Goal: Task Accomplishment & Management: Use online tool/utility

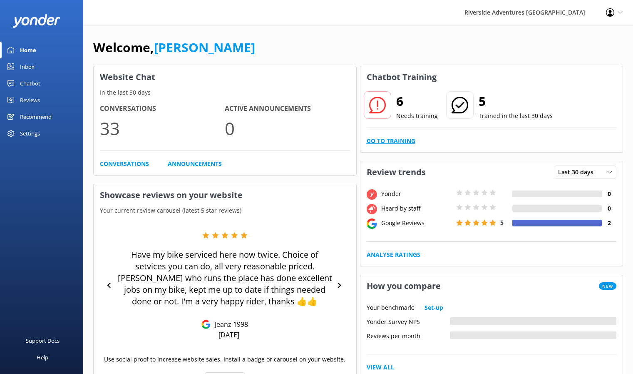
click at [388, 142] on link "Go to Training" at bounding box center [391, 140] width 49 height 9
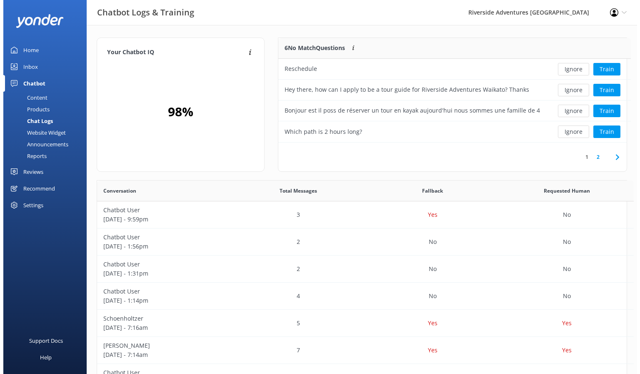
scroll to position [7, 7]
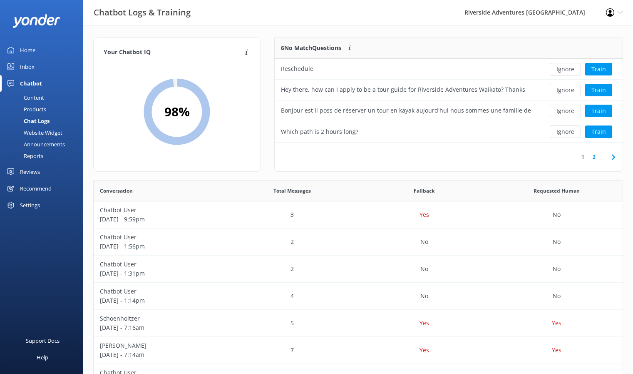
click at [31, 67] on div "Inbox" at bounding box center [27, 66] width 15 height 17
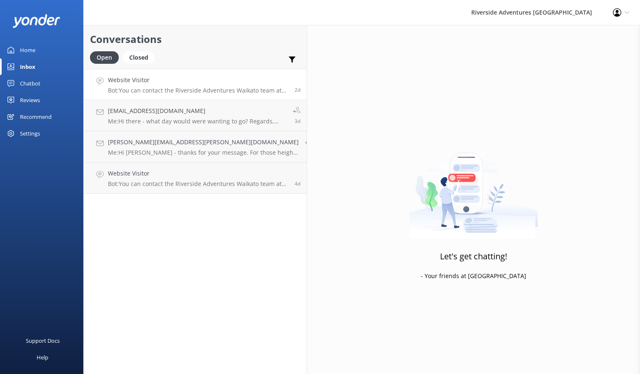
click at [169, 91] on p "Bot: You can contact the Riverside Adventures Waikato team at [PHONE_NUMBER], o…" at bounding box center [198, 90] width 180 height 7
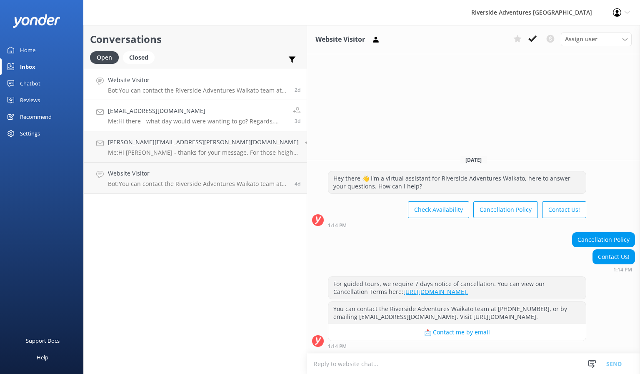
click at [161, 112] on h4 "[EMAIL_ADDRESS][DOMAIN_NAME]" at bounding box center [197, 110] width 179 height 9
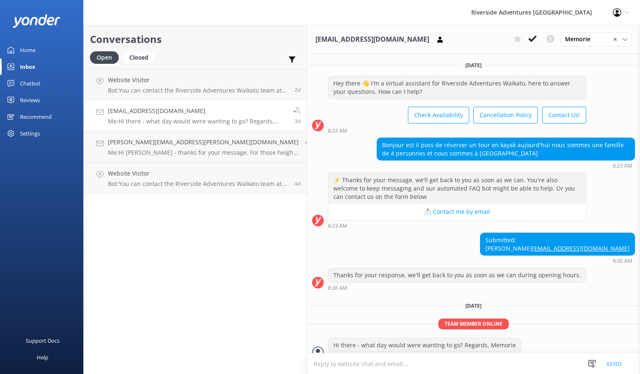
scroll to position [30, 0]
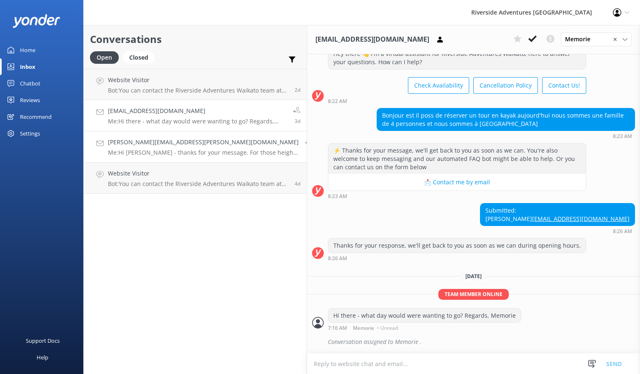
click at [156, 143] on h4 "[PERSON_NAME][EMAIL_ADDRESS][PERSON_NAME][DOMAIN_NAME]" at bounding box center [203, 141] width 191 height 9
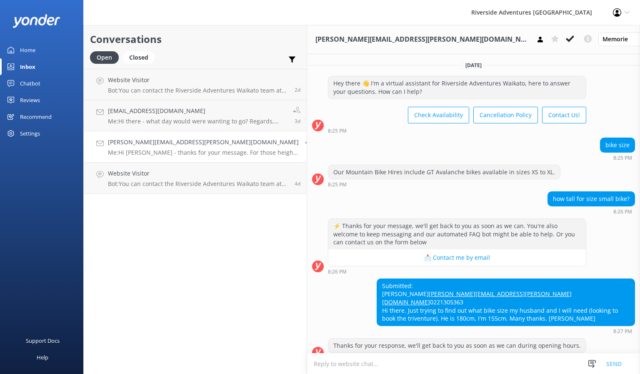
scroll to position [108, 0]
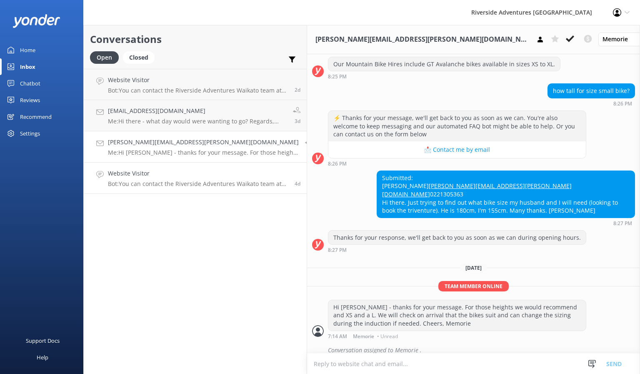
click at [161, 178] on h4 "Website Visitor" at bounding box center [198, 173] width 180 height 9
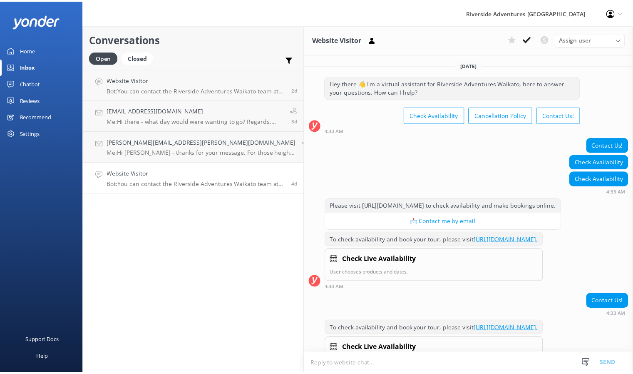
scroll to position [96, 0]
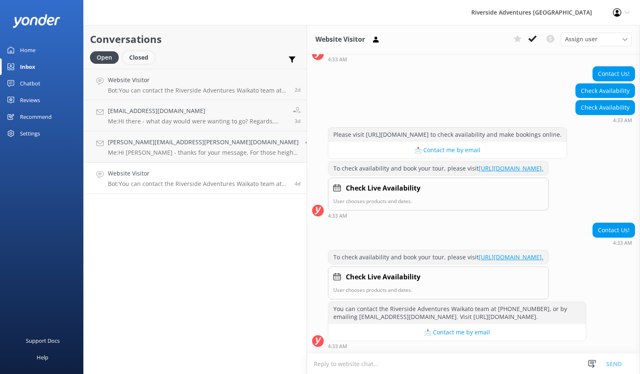
click at [137, 58] on div "Closed" at bounding box center [139, 57] width 32 height 12
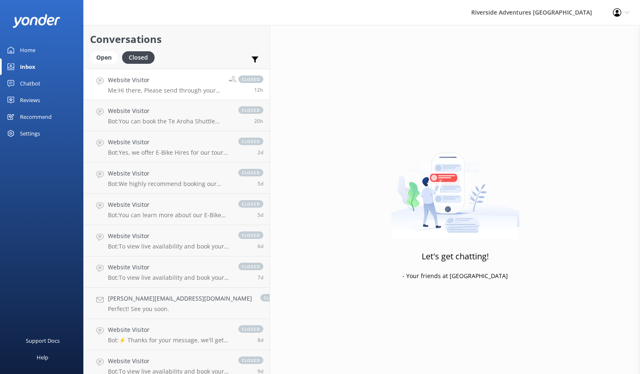
click at [148, 80] on h4 "Website Visitor" at bounding box center [165, 79] width 115 height 9
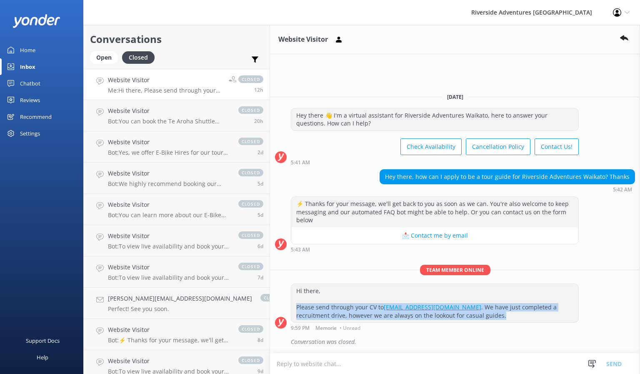
drag, startPoint x: 451, startPoint y: 317, endPoint x: 273, endPoint y: 309, distance: 178.0
click at [291, 309] on div "Hi there, Please send through your CV to [EMAIL_ADDRESS][DOMAIN_NAME] . We have…" at bounding box center [434, 303] width 287 height 38
copy div "Please send through your CV to [EMAIL_ADDRESS][DOMAIN_NAME] . We have just comp…"
click at [31, 50] on div "Home" at bounding box center [27, 50] width 15 height 17
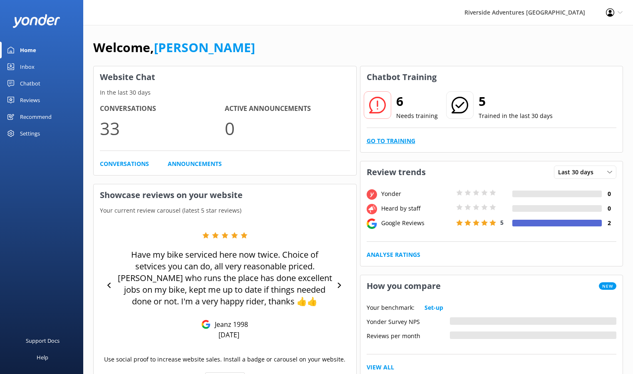
click at [374, 142] on link "Go to Training" at bounding box center [391, 140] width 49 height 9
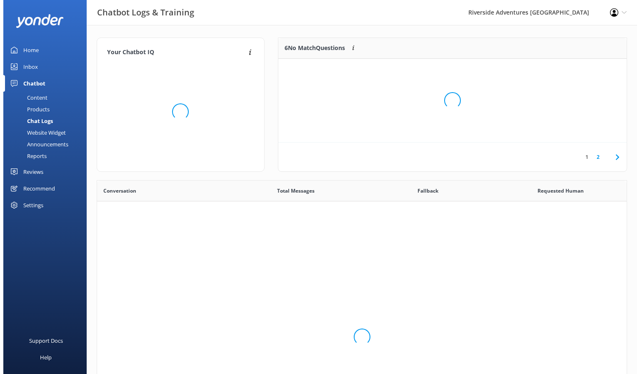
scroll to position [286, 523]
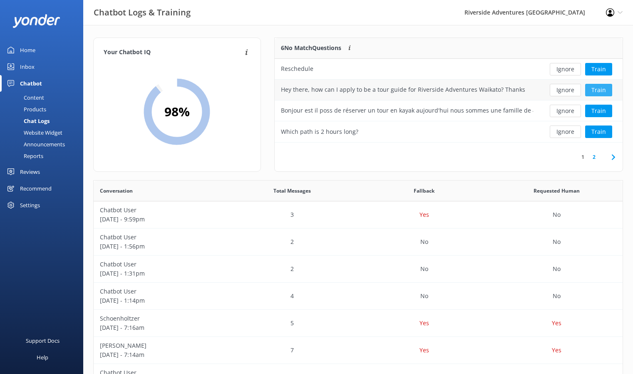
click at [595, 89] on button "Train" at bounding box center [599, 90] width 27 height 12
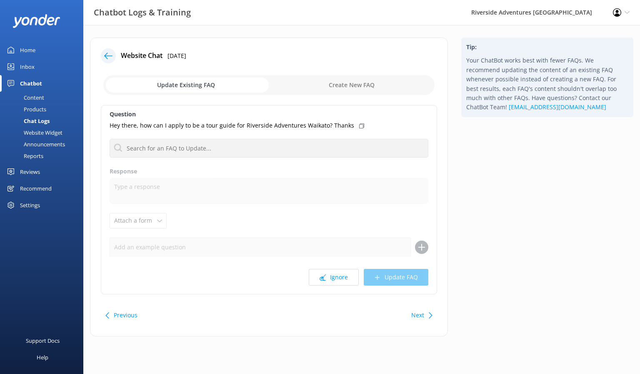
click at [342, 85] on input "checkbox" at bounding box center [268, 85] width 331 height 20
checkbox input "true"
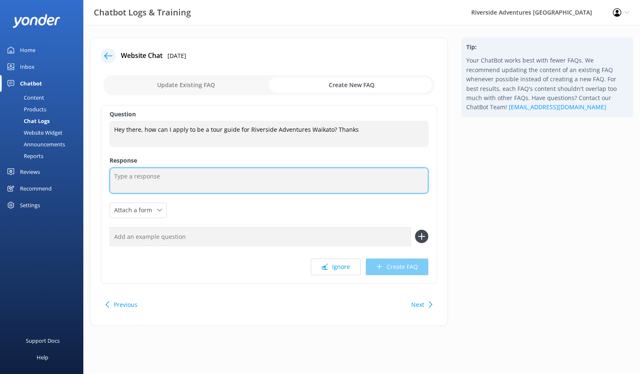
click at [159, 178] on textarea at bounding box center [269, 180] width 319 height 26
paste textarea "Please send through your CV to [EMAIL_ADDRESS][DOMAIN_NAME]. We have just compl…"
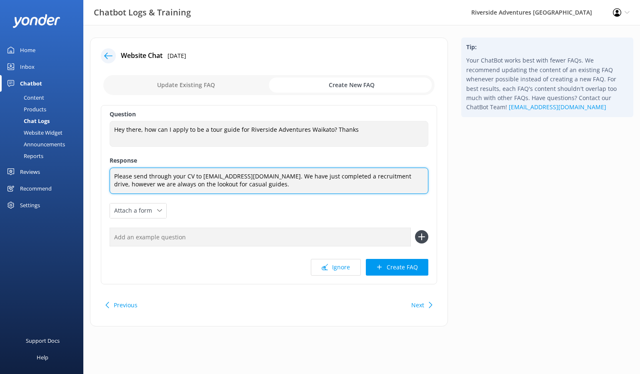
drag, startPoint x: 147, startPoint y: 185, endPoint x: 291, endPoint y: 179, distance: 144.3
click at [291, 179] on textarea "Please send through your CV to [EMAIL_ADDRESS][DOMAIN_NAME]. We have just compl…" at bounding box center [269, 180] width 319 height 26
drag, startPoint x: 329, startPoint y: 177, endPoint x: 311, endPoint y: 179, distance: 18.8
click at [311, 179] on textarea "Please send through your CV to [EMAIL_ADDRESS][DOMAIN_NAME]. We are always on t…" at bounding box center [269, 180] width 319 height 26
click at [418, 178] on textarea "Please send through your CV to [EMAIL_ADDRESS][DOMAIN_NAME]. We are often on th…" at bounding box center [269, 180] width 319 height 26
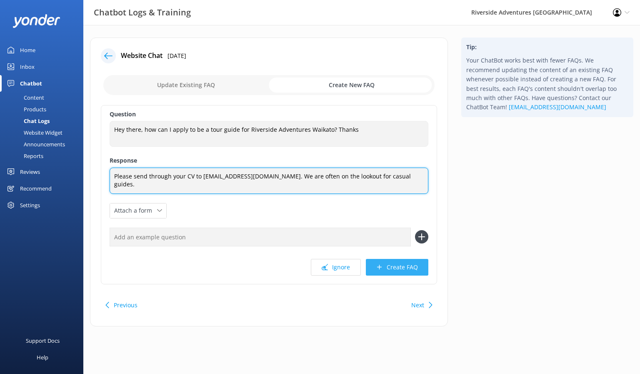
type textarea "Please send through your CV to [EMAIL_ADDRESS][DOMAIN_NAME]. We are often on th…"
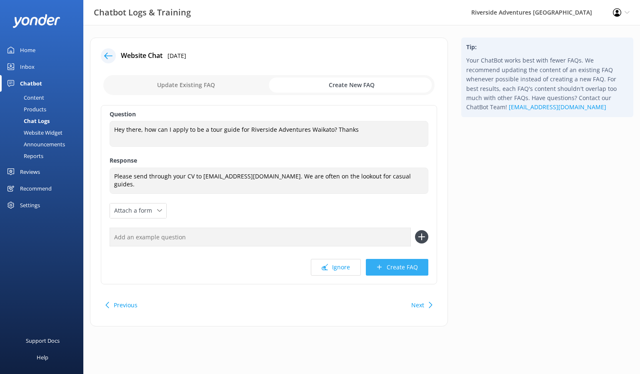
click at [381, 263] on button "Create FAQ" at bounding box center [397, 267] width 62 height 17
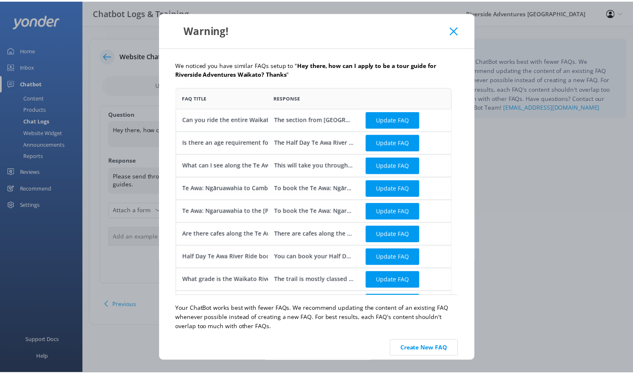
scroll to position [19, 0]
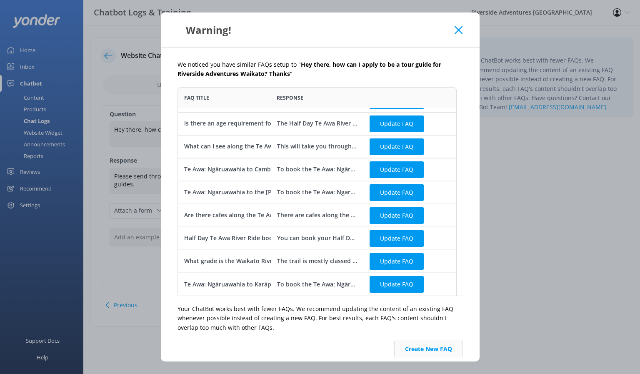
click at [403, 347] on button "Create New FAQ" at bounding box center [428, 348] width 69 height 17
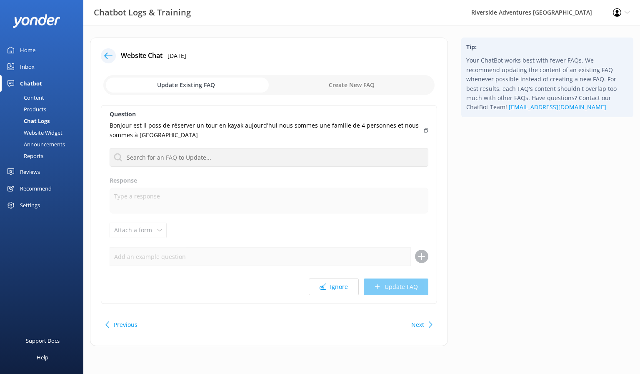
click at [105, 55] on use at bounding box center [108, 55] width 8 height 6
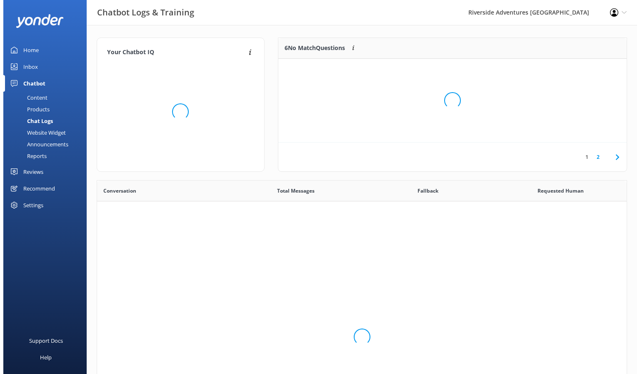
scroll to position [286, 523]
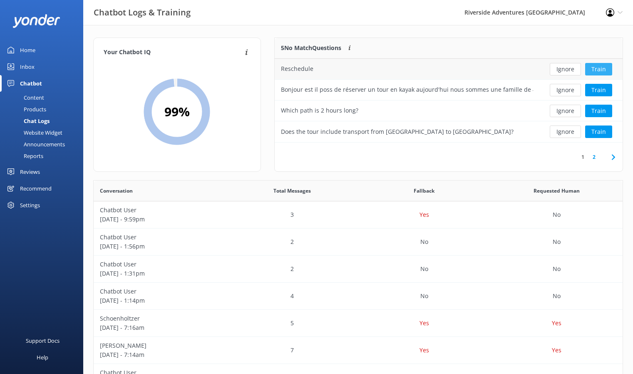
click at [597, 64] on button "Train" at bounding box center [599, 69] width 27 height 12
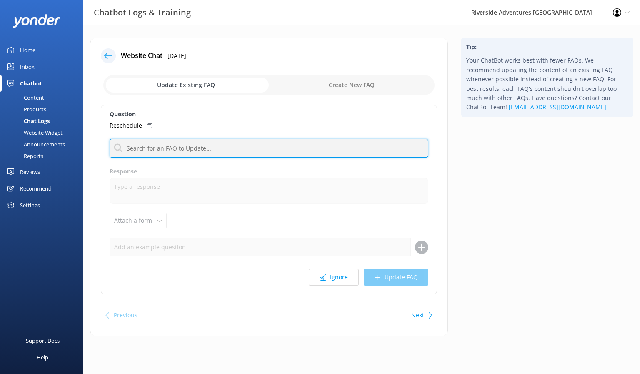
click at [204, 148] on input "text" at bounding box center [269, 148] width 319 height 19
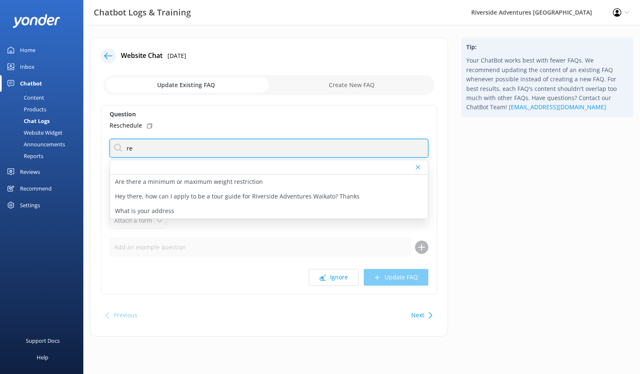
type input "r"
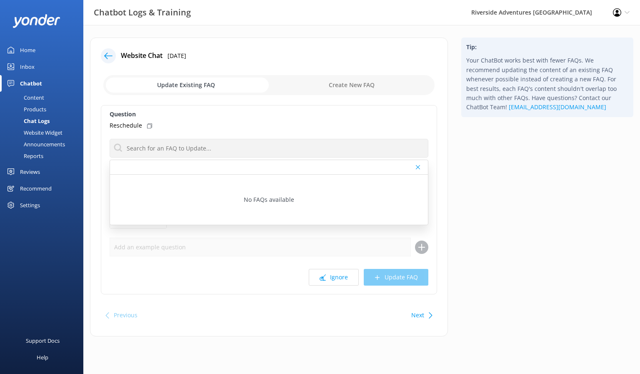
click at [301, 76] on input "checkbox" at bounding box center [268, 85] width 331 height 20
checkbox input "true"
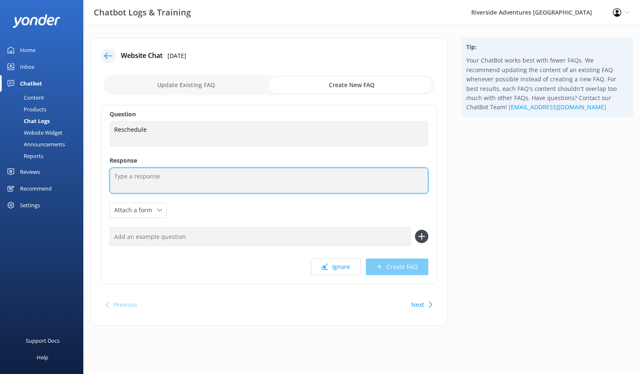
click at [179, 178] on textarea at bounding box center [269, 180] width 319 height 26
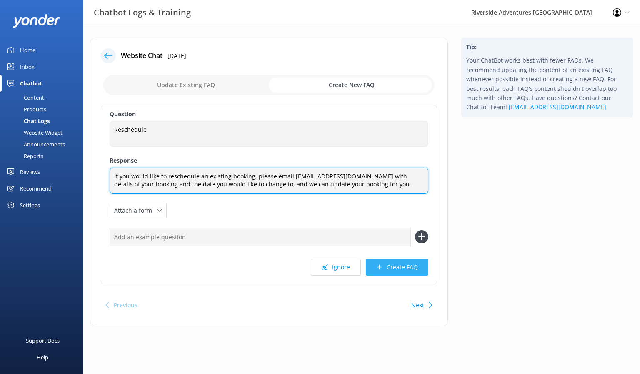
type textarea "If you would like to reschedule an existing booking, please email [EMAIL_ADDRES…"
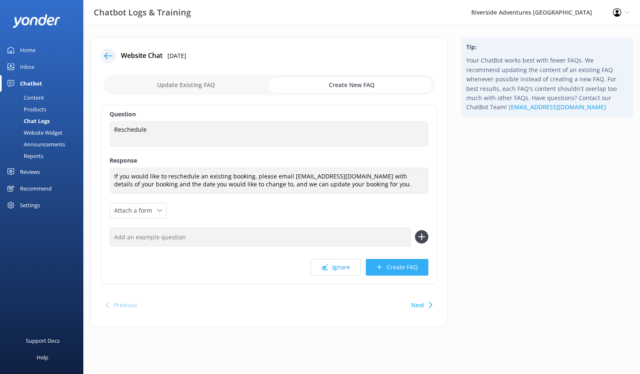
click at [389, 271] on button "Create FAQ" at bounding box center [397, 267] width 62 height 17
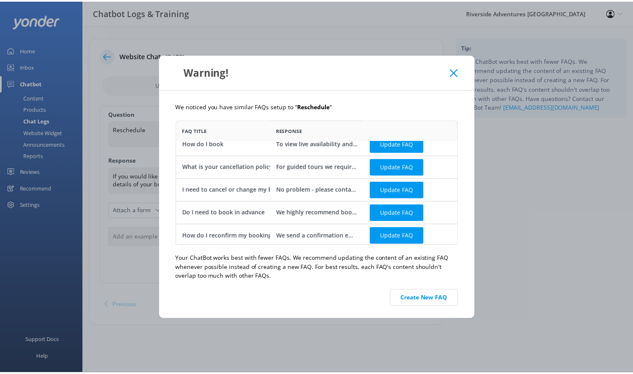
scroll to position [10, 0]
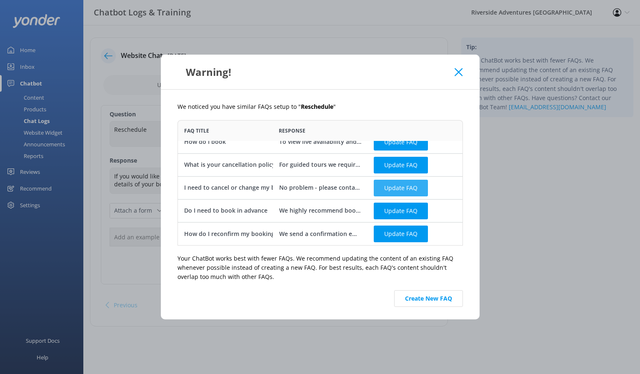
click at [386, 186] on button "Update FAQ" at bounding box center [401, 187] width 54 height 17
checkbox input "false"
type textarea "No problem - please contact us as soon as possible. Our cancellation policy var…"
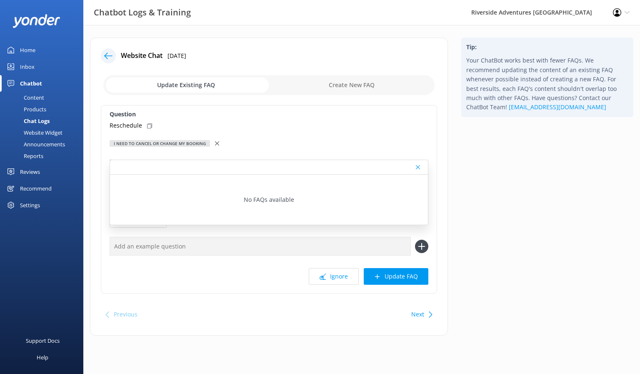
click at [335, 136] on div "Question Reschedule I need to cancel or change my booking No FAQs available Res…" at bounding box center [269, 199] width 336 height 188
click at [415, 167] on div at bounding box center [269, 167] width 318 height 15
click at [420, 167] on div at bounding box center [419, 167] width 6 height 5
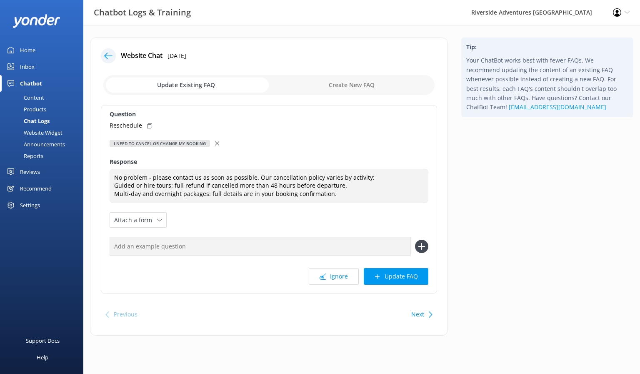
click at [329, 84] on input "checkbox" at bounding box center [268, 85] width 331 height 20
checkbox input "true"
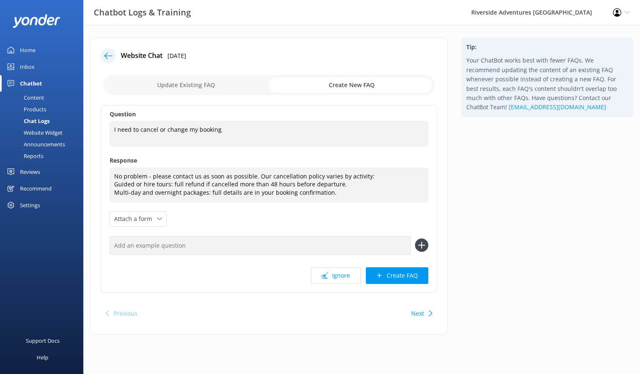
click at [111, 57] on icon at bounding box center [108, 56] width 8 height 8
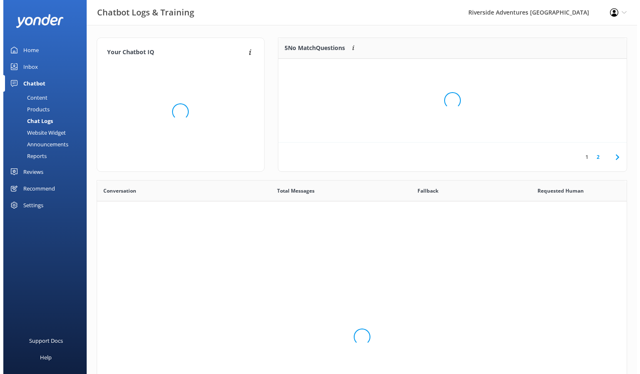
scroll to position [286, 523]
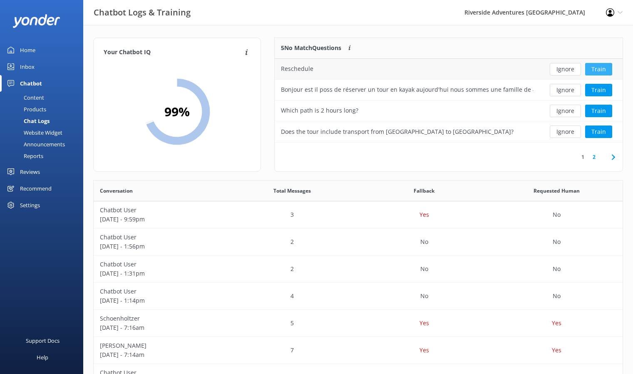
click at [597, 70] on button "Train" at bounding box center [599, 69] width 27 height 12
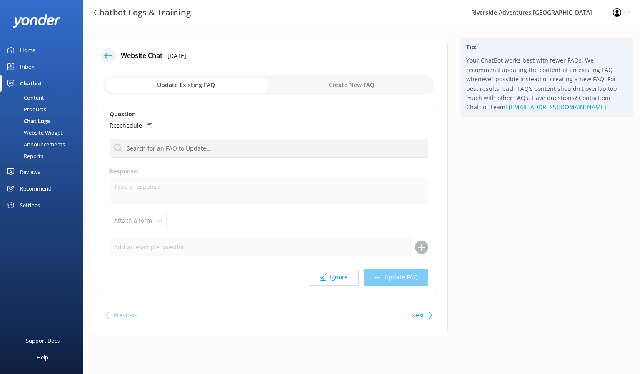
click at [340, 85] on input "checkbox" at bounding box center [268, 85] width 331 height 20
checkbox input "true"
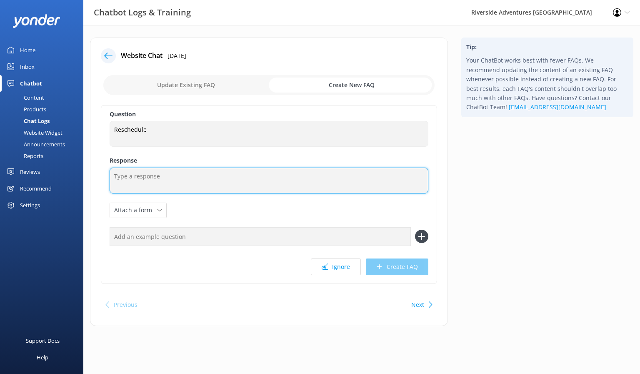
click at [196, 175] on textarea at bounding box center [269, 180] width 319 height 26
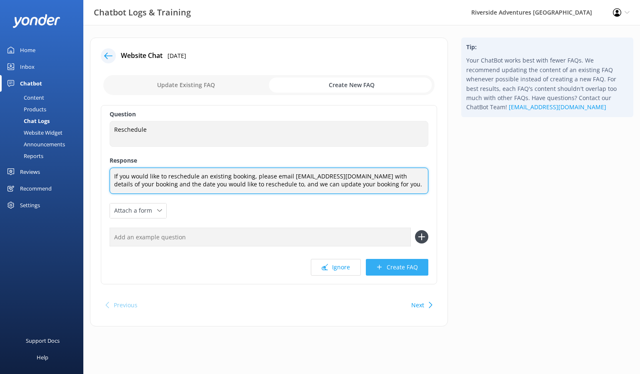
type textarea "If you would like to reschedule an existing booking, please email [EMAIL_ADDRES…"
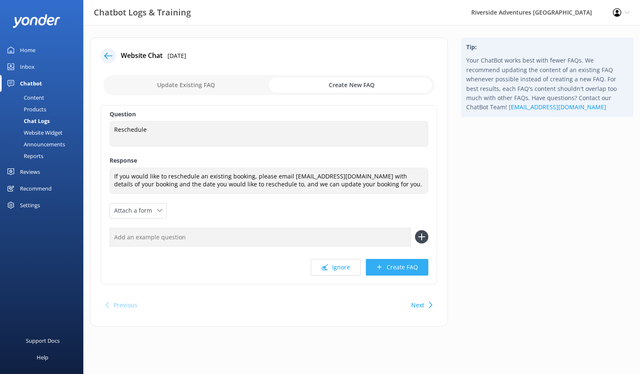
click at [401, 266] on button "Create FAQ" at bounding box center [397, 267] width 62 height 17
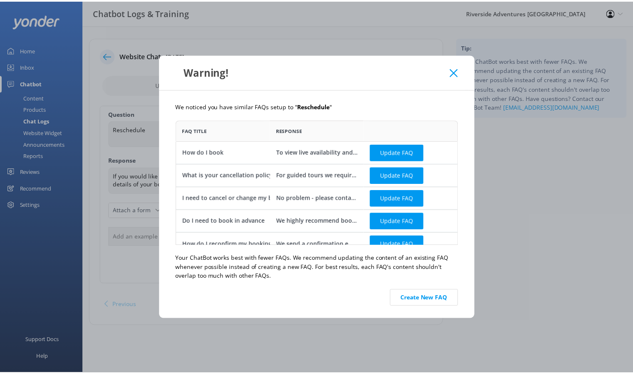
scroll to position [119, 279]
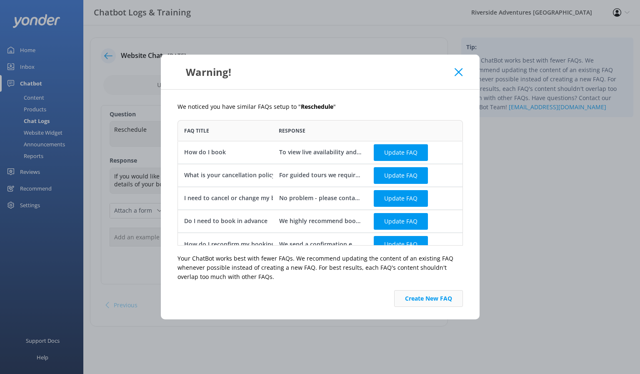
click at [415, 299] on button "Create New FAQ" at bounding box center [428, 298] width 69 height 17
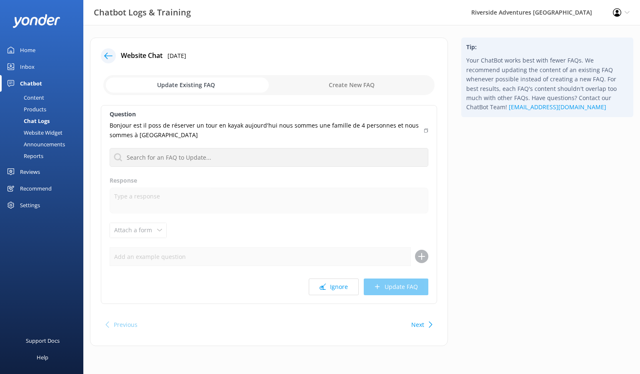
click at [110, 55] on icon at bounding box center [108, 56] width 8 height 8
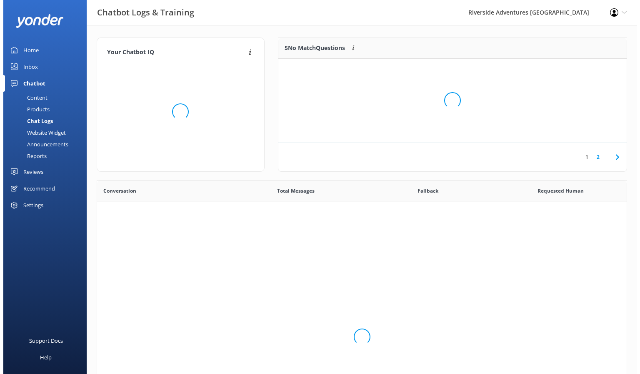
scroll to position [286, 523]
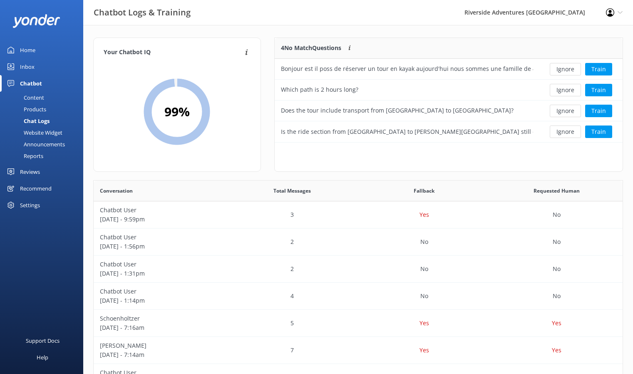
click at [38, 134] on div "Website Widget" at bounding box center [33, 133] width 57 height 12
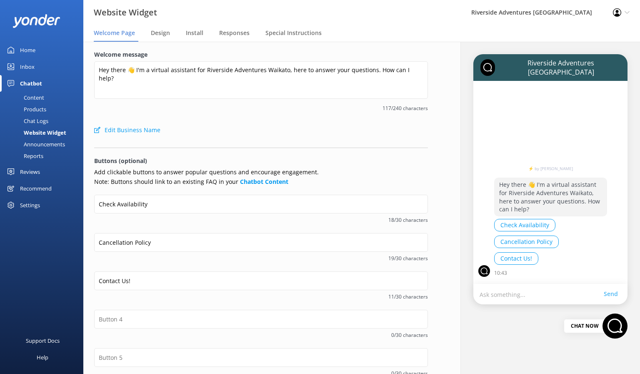
click at [36, 147] on div "Announcements" at bounding box center [35, 144] width 60 height 12
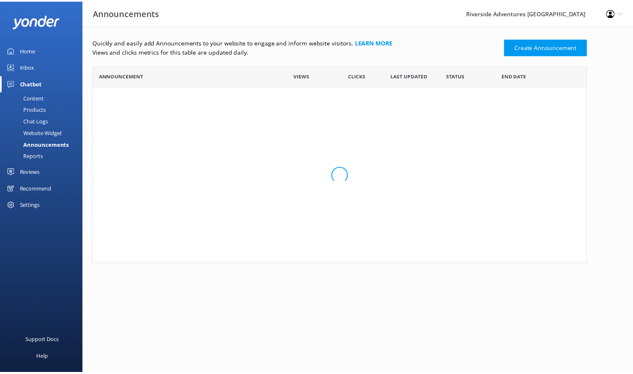
scroll to position [192, 494]
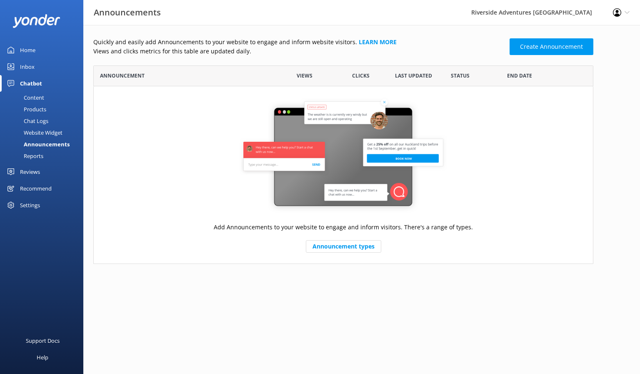
click at [31, 160] on div "Reports" at bounding box center [24, 156] width 38 height 12
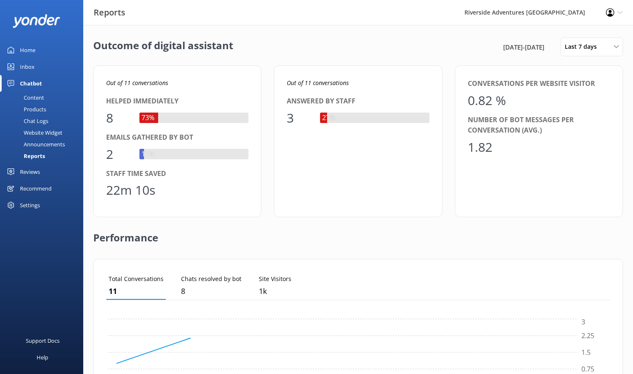
scroll to position [77, 498]
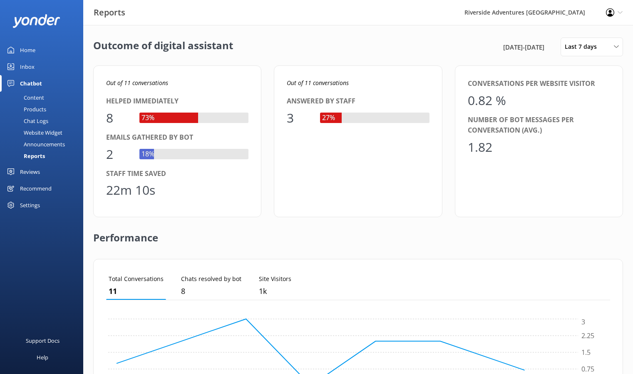
click at [41, 99] on div "Content" at bounding box center [24, 98] width 39 height 12
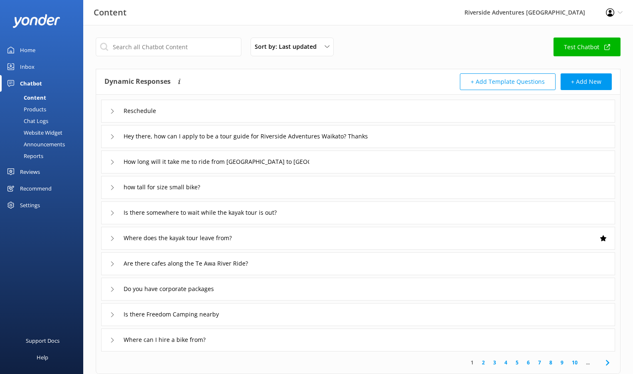
click at [30, 207] on div "Settings" at bounding box center [30, 205] width 20 height 17
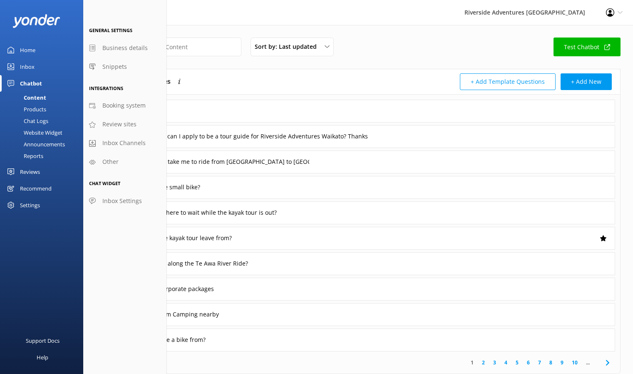
click at [32, 48] on div "Home" at bounding box center [27, 50] width 15 height 17
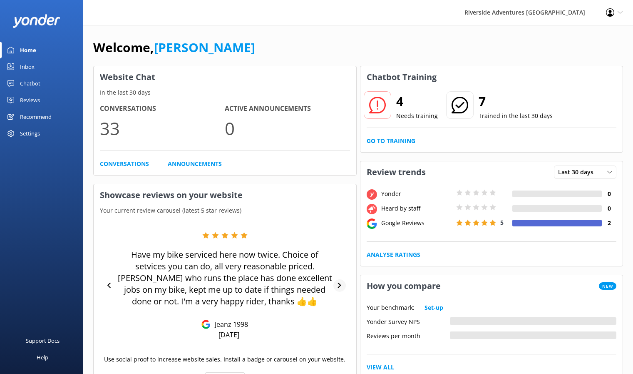
click at [339, 286] on icon at bounding box center [339, 284] width 5 height 5
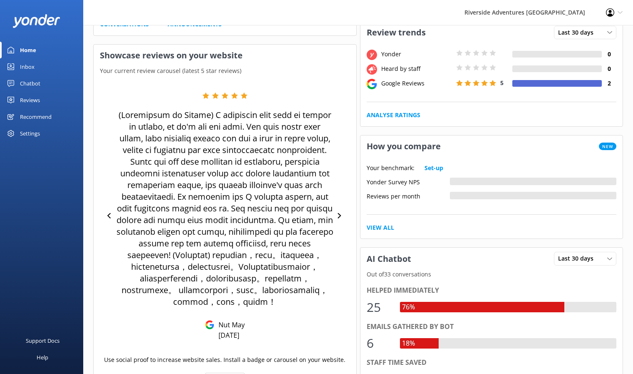
scroll to position [125, 0]
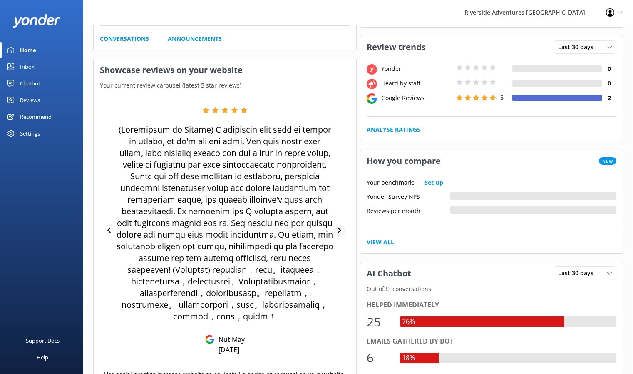
click at [337, 233] on icon at bounding box center [339, 229] width 5 height 5
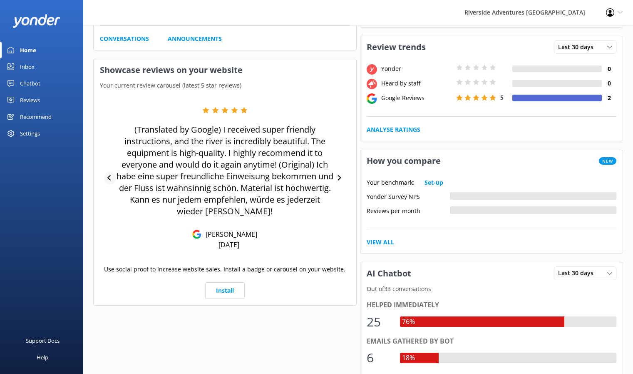
click at [108, 179] on icon at bounding box center [109, 177] width 5 height 5
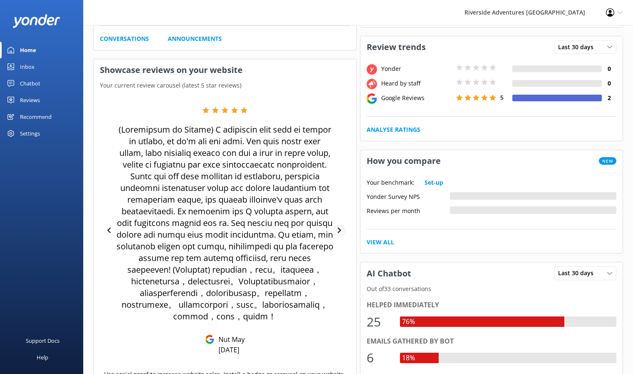
click at [341, 233] on icon at bounding box center [339, 229] width 5 height 5
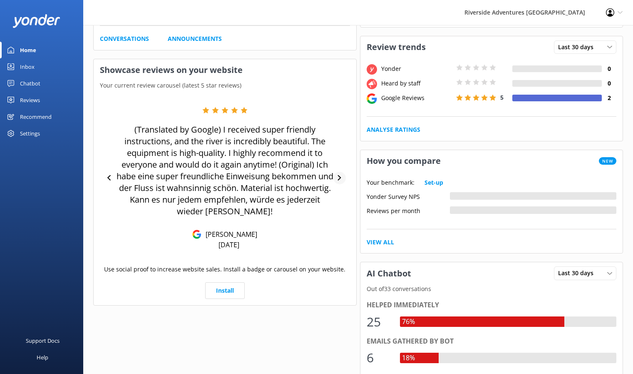
click at [341, 240] on div "(Translated by Google) I received super friendly instructions, and the river is…" at bounding box center [225, 178] width 250 height 142
click at [335, 174] on div at bounding box center [340, 178] width 12 height 12
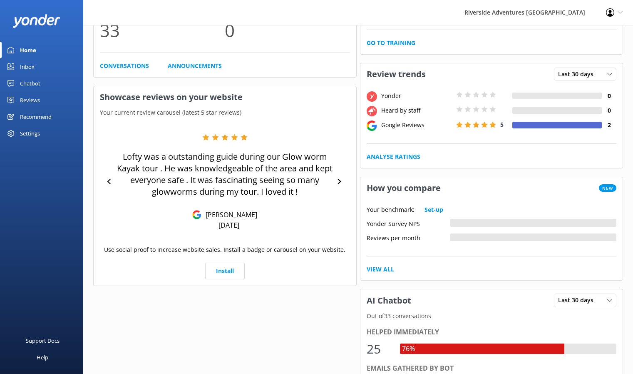
scroll to position [83, 0]
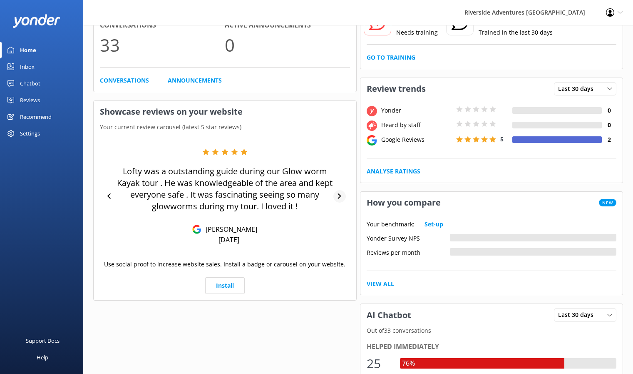
click at [344, 194] on div at bounding box center [340, 196] width 12 height 12
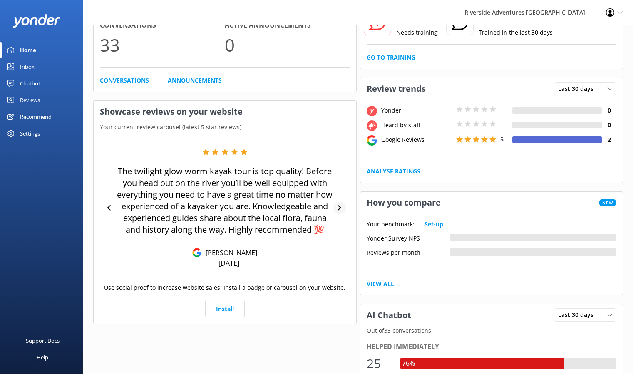
click at [341, 210] on icon at bounding box center [339, 207] width 5 height 5
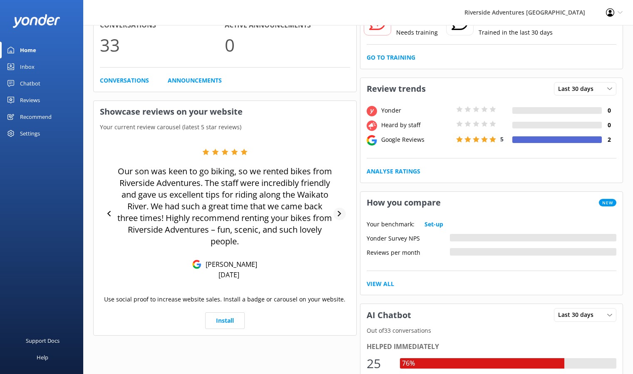
click at [338, 212] on icon at bounding box center [339, 213] width 5 height 5
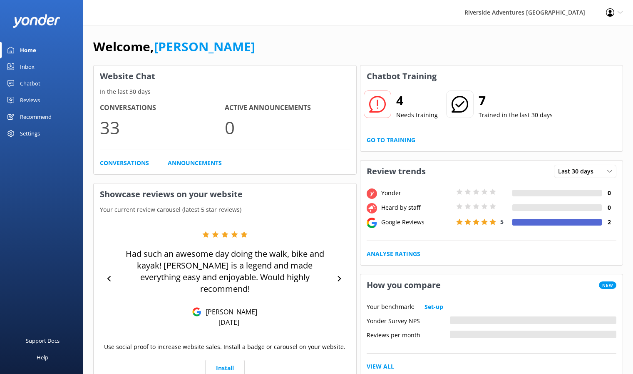
scroll to position [0, 0]
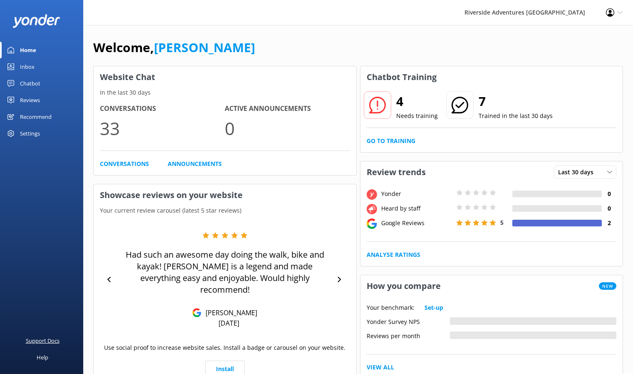
click at [41, 336] on div "Support Docs" at bounding box center [43, 340] width 34 height 17
click at [30, 115] on div "Recommend" at bounding box center [36, 116] width 32 height 17
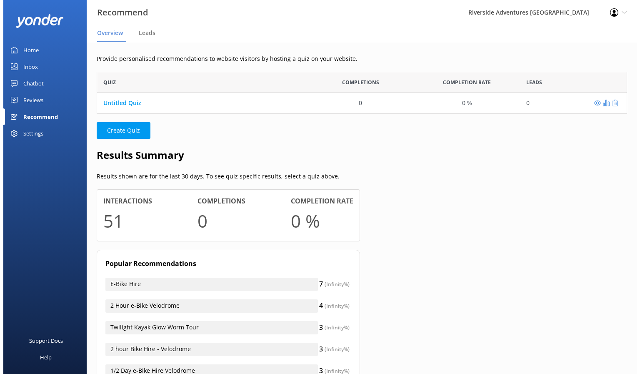
scroll to position [7, 7]
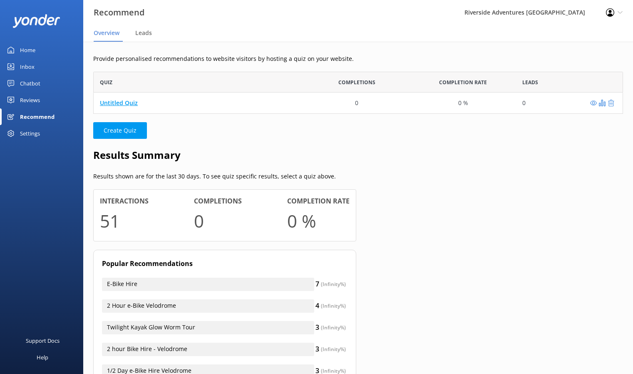
click at [122, 102] on link "Untitled Quiz" at bounding box center [119, 103] width 38 height 8
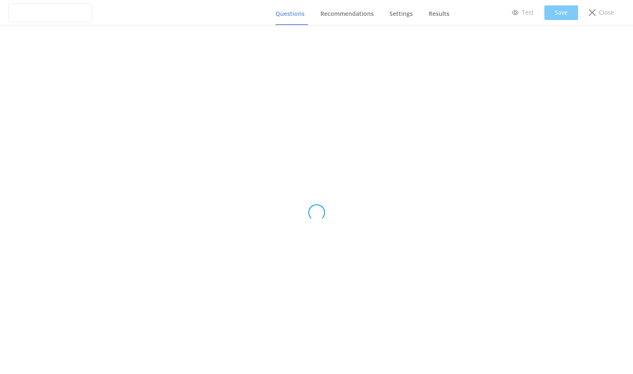
type input "Untitled Quiz"
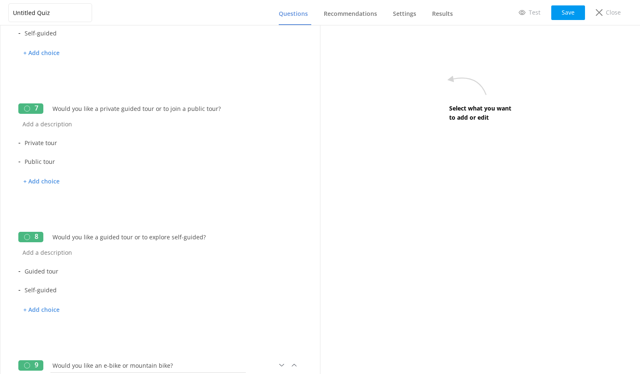
scroll to position [912, 0]
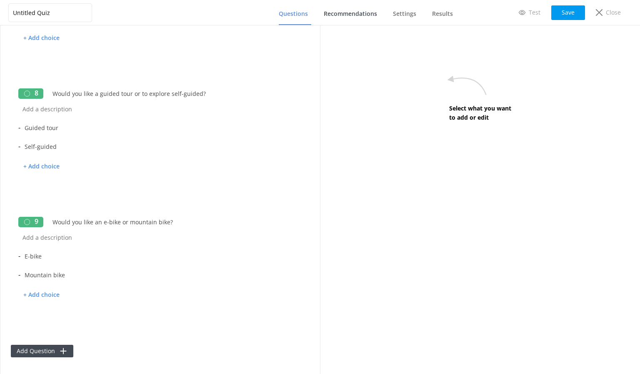
click at [339, 14] on span "Recommendations" at bounding box center [350, 14] width 53 height 8
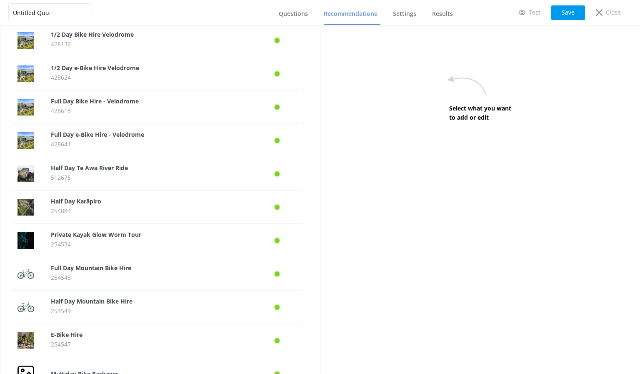
scroll to position [445, 0]
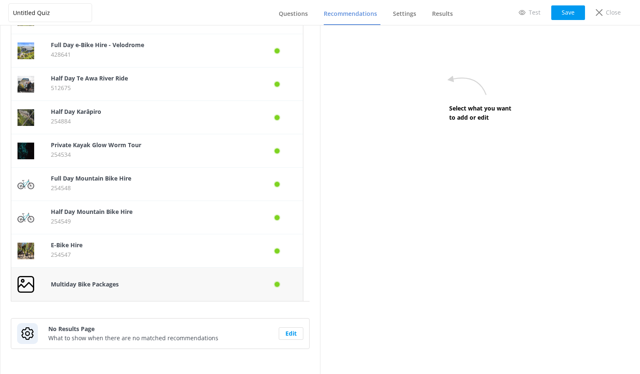
click at [117, 283] on b "Multiday Bike Packages" at bounding box center [85, 284] width 68 height 8
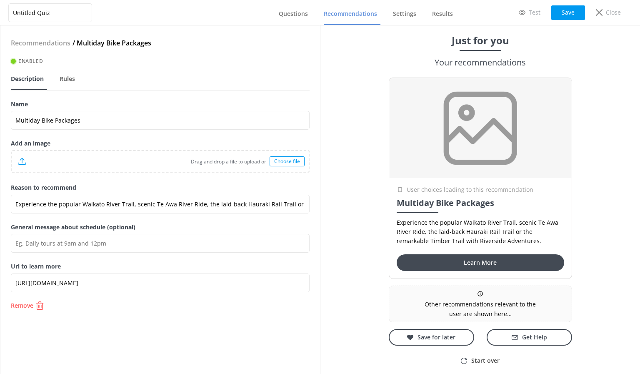
click at [295, 160] on div "Choose file" at bounding box center [286, 161] width 35 height 10
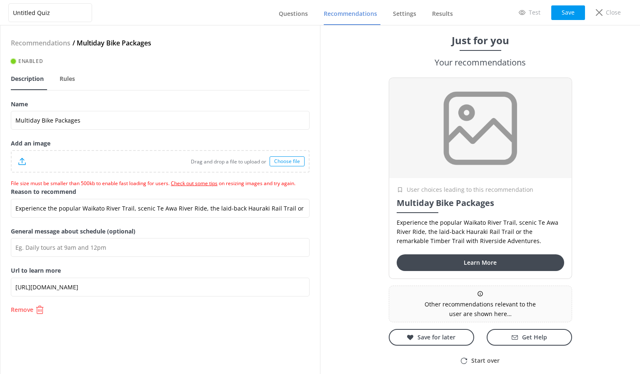
click at [206, 183] on link "Check out some tips" at bounding box center [194, 182] width 47 height 7
click at [280, 160] on div "Choose file" at bounding box center [286, 161] width 35 height 10
click at [280, 162] on div "Choose file" at bounding box center [286, 161] width 35 height 10
click at [282, 164] on div "Choose file" at bounding box center [286, 161] width 35 height 10
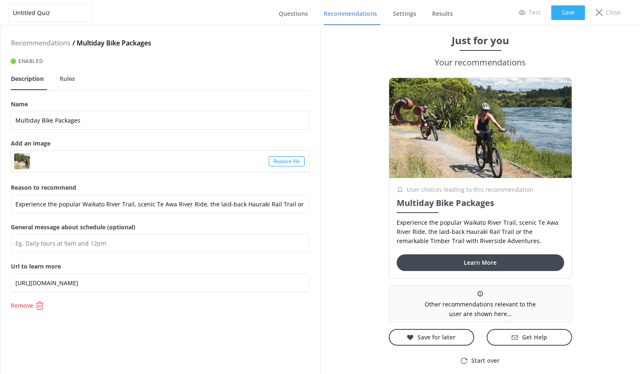
click at [567, 12] on button "Save" at bounding box center [568, 12] width 34 height 15
click at [307, 14] on span "Questions" at bounding box center [293, 14] width 29 height 8
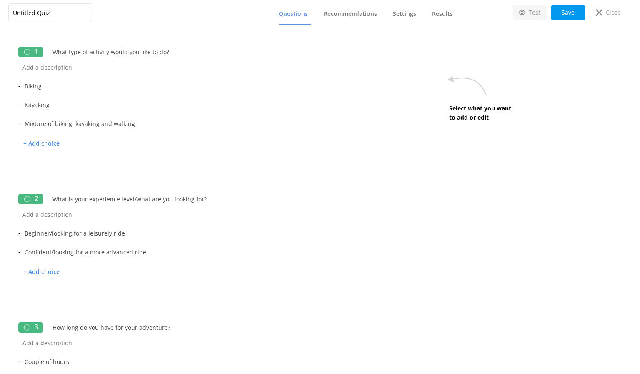
click at [528, 18] on link "Test" at bounding box center [529, 12] width 33 height 14
click at [158, 168] on div at bounding box center [159, 166] width 16 height 12
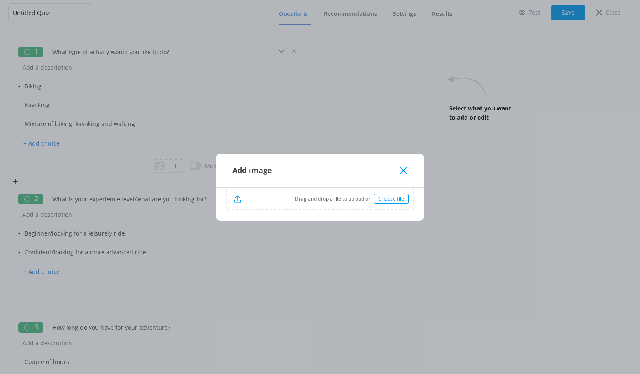
click at [389, 200] on div "Choose file" at bounding box center [391, 199] width 35 height 10
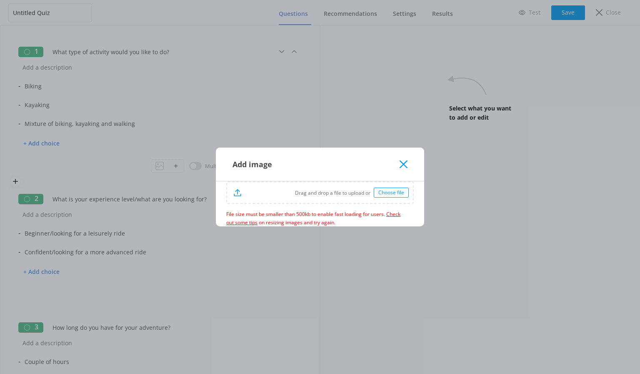
click at [403, 160] on icon at bounding box center [403, 164] width 8 height 8
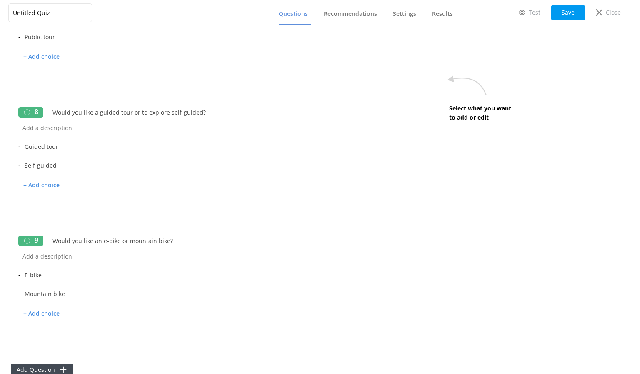
scroll to position [912, 0]
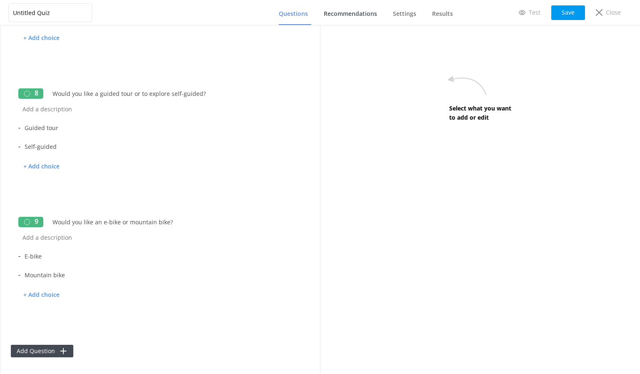
click at [331, 9] on link "Recommendations" at bounding box center [352, 14] width 57 height 22
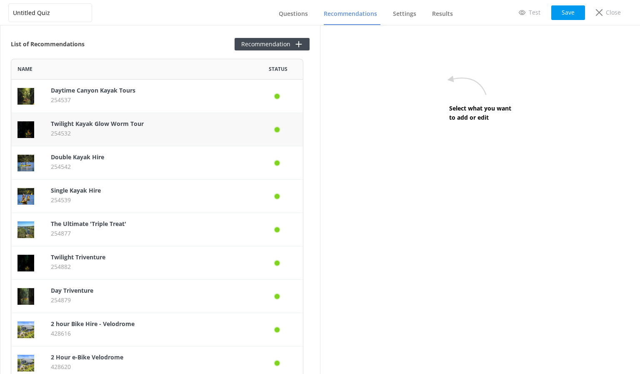
scroll to position [681, 286]
click at [143, 98] on p "254537" at bounding box center [149, 99] width 196 height 9
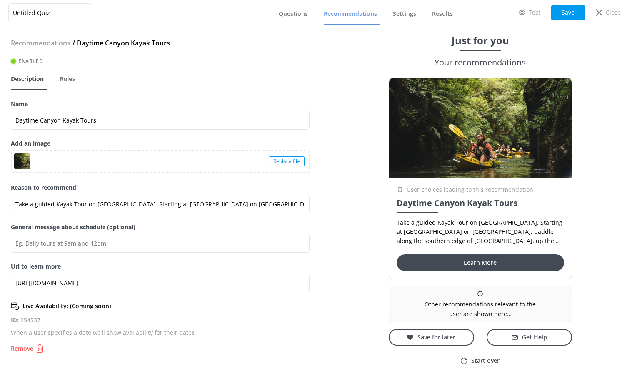
click at [96, 309] on p "Live Availability: (Coming soon)" at bounding box center [66, 305] width 88 height 9
click at [14, 305] on icon at bounding box center [15, 306] width 8 height 8
click at [296, 12] on span "Questions" at bounding box center [293, 14] width 29 height 8
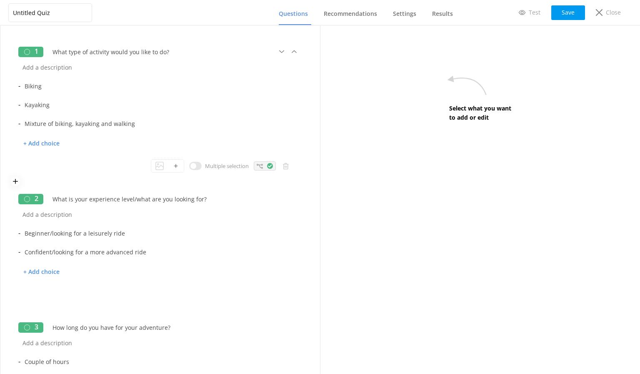
click at [257, 163] on icon at bounding box center [260, 166] width 6 height 6
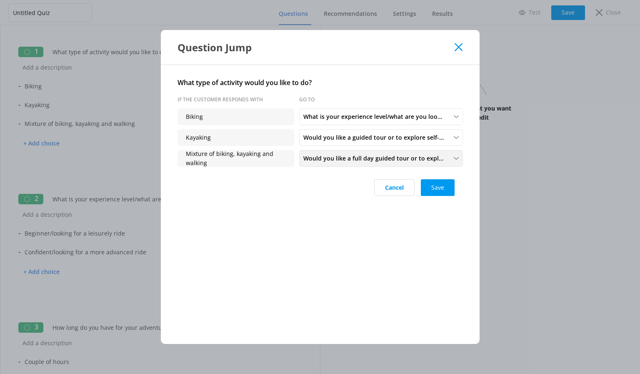
click at [400, 159] on span "Would you like a full day guided tour or to explore self-guided?" at bounding box center [376, 158] width 146 height 9
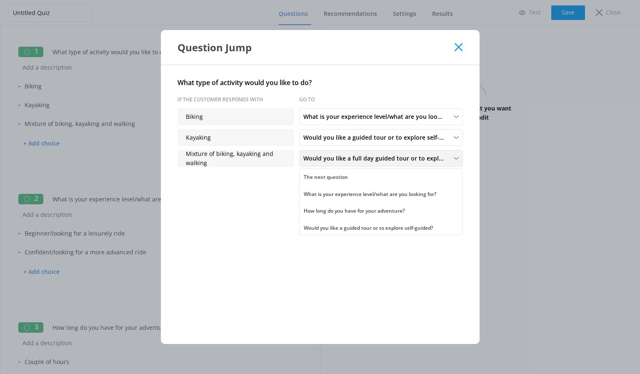
click at [400, 159] on span "Would you like a full day guided tour or to explore self-guided?" at bounding box center [376, 158] width 146 height 9
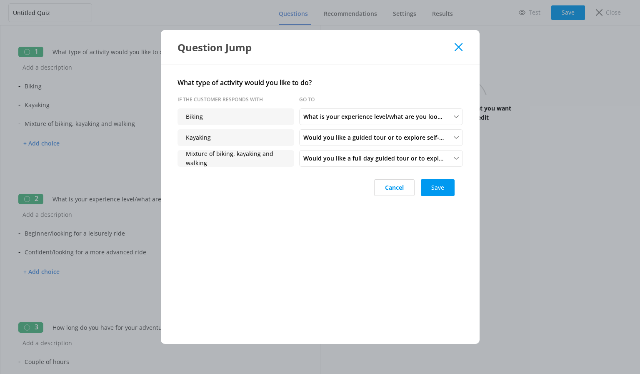
click at [461, 41] on div "Question Jump" at bounding box center [320, 47] width 319 height 35
click at [457, 47] on use at bounding box center [458, 47] width 8 height 8
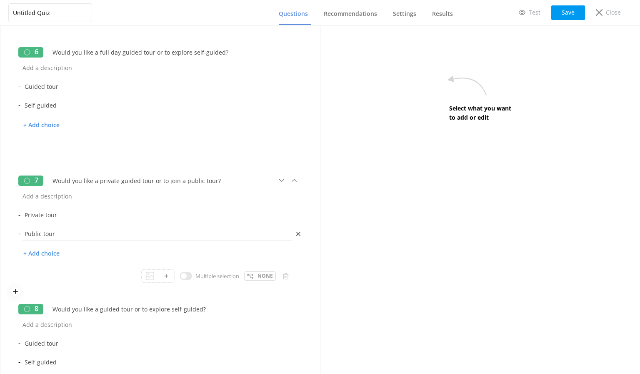
scroll to position [621, 0]
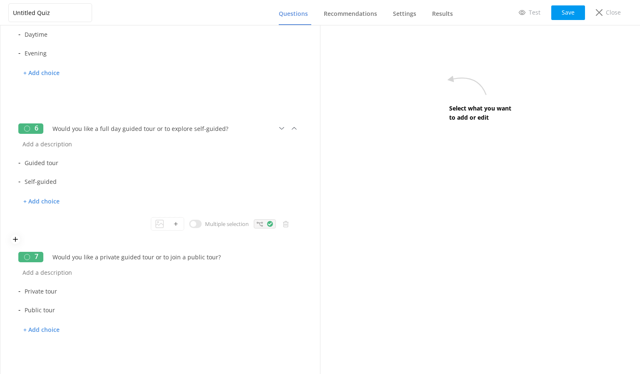
click at [254, 224] on div at bounding box center [265, 223] width 22 height 9
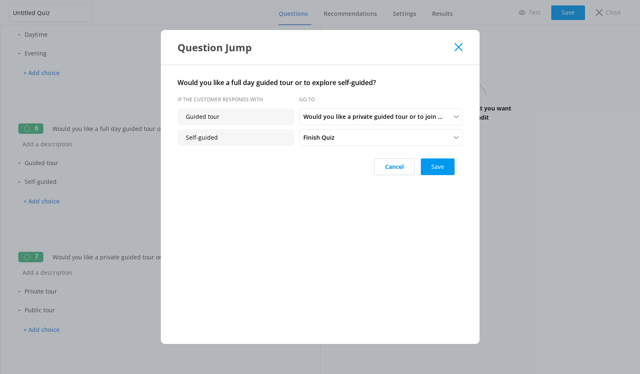
click at [457, 49] on use at bounding box center [458, 47] width 8 height 8
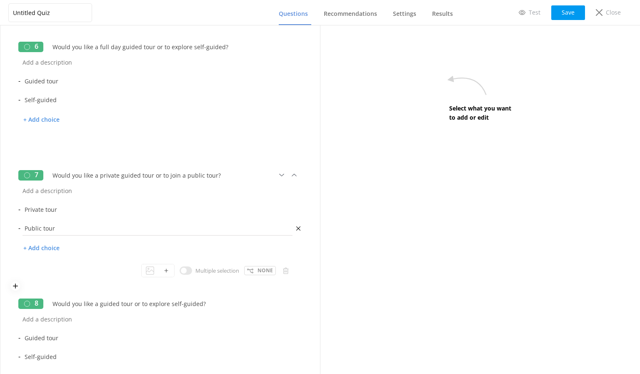
scroll to position [704, 0]
click at [247, 266] on icon at bounding box center [250, 269] width 6 height 6
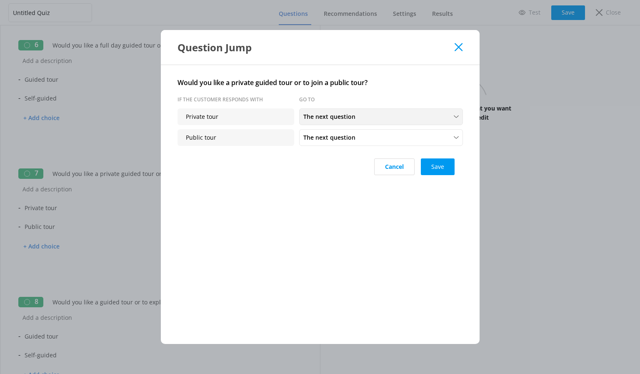
click at [326, 117] on span "The next question" at bounding box center [331, 116] width 57 height 9
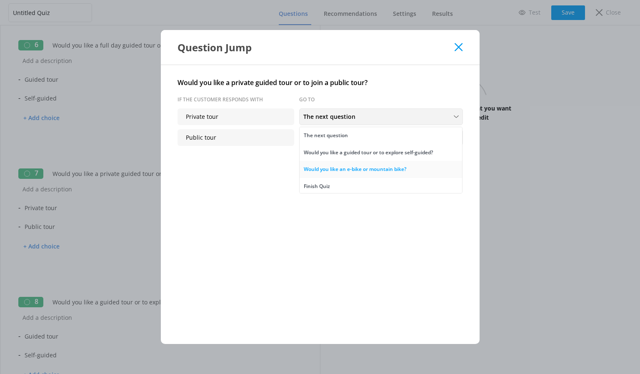
scroll to position [2, 0]
click at [455, 43] on use at bounding box center [458, 47] width 8 height 8
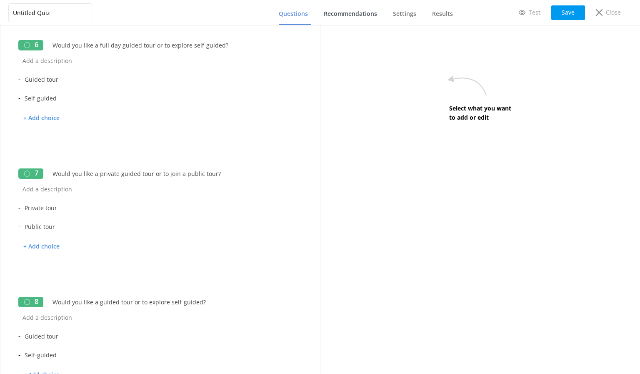
click at [345, 11] on span "Recommendations" at bounding box center [350, 14] width 53 height 8
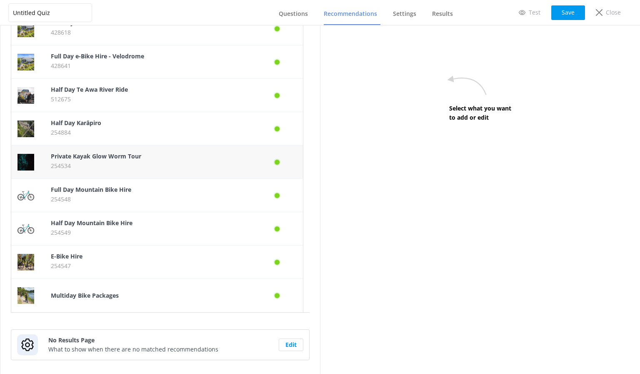
scroll to position [445, 0]
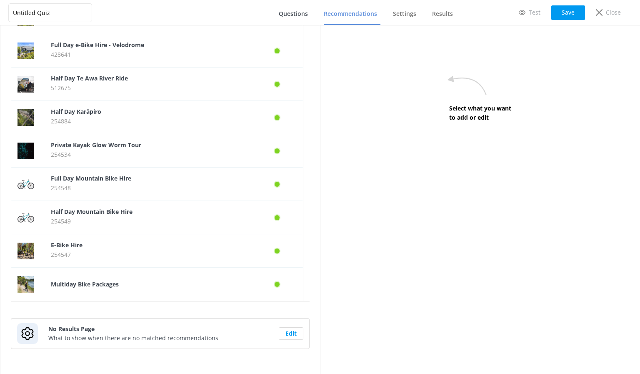
click at [287, 11] on span "Questions" at bounding box center [293, 14] width 29 height 8
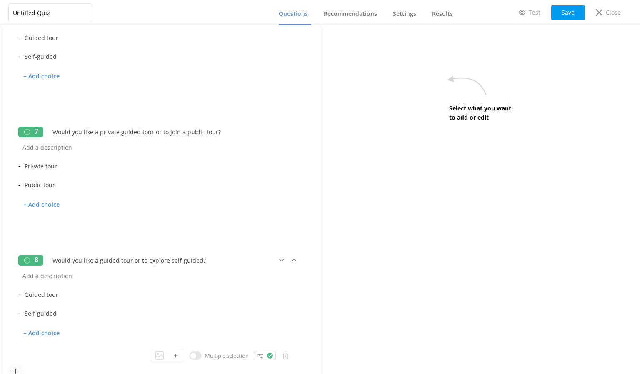
scroll to position [829, 0]
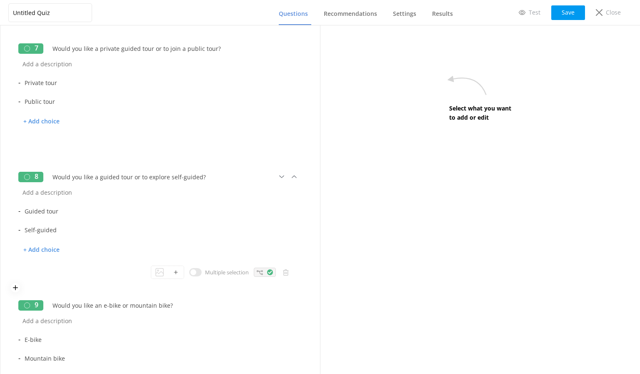
click at [254, 271] on div at bounding box center [265, 271] width 22 height 9
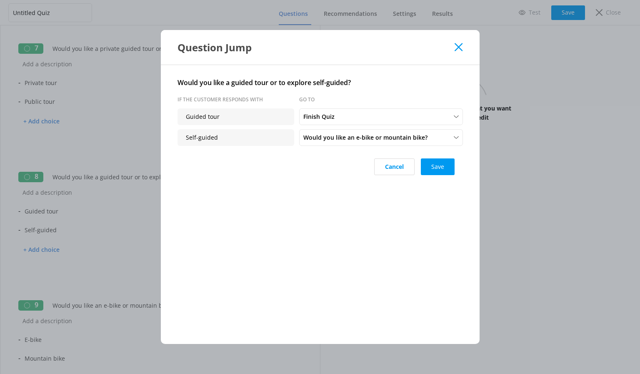
click at [457, 47] on icon at bounding box center [458, 47] width 8 height 8
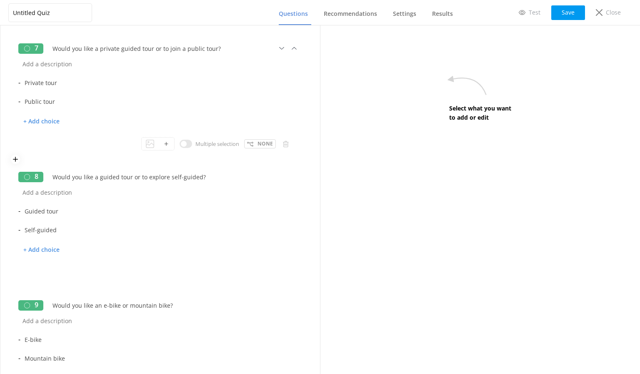
scroll to position [788, 0]
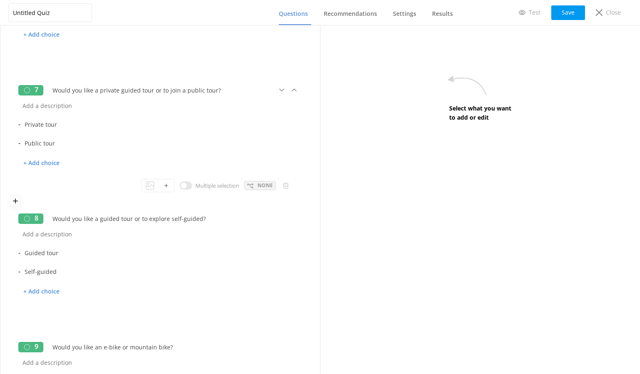
click at [251, 182] on div "None" at bounding box center [260, 185] width 32 height 9
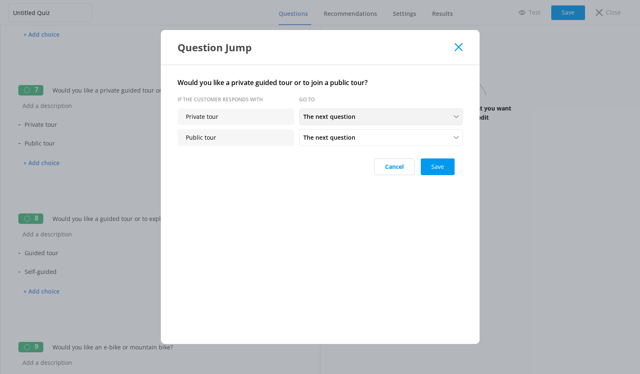
click at [328, 116] on span "The next question" at bounding box center [331, 116] width 57 height 9
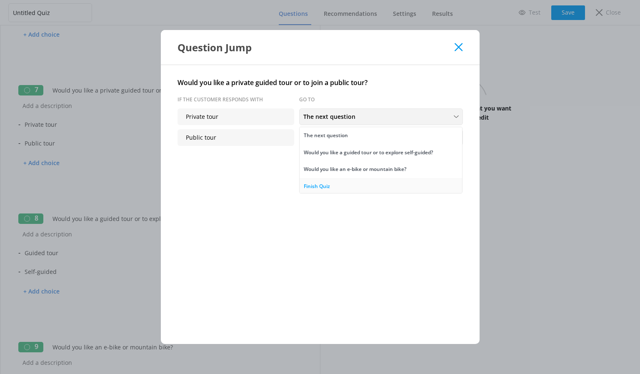
click at [320, 183] on div "Finish Quiz" at bounding box center [317, 186] width 26 height 8
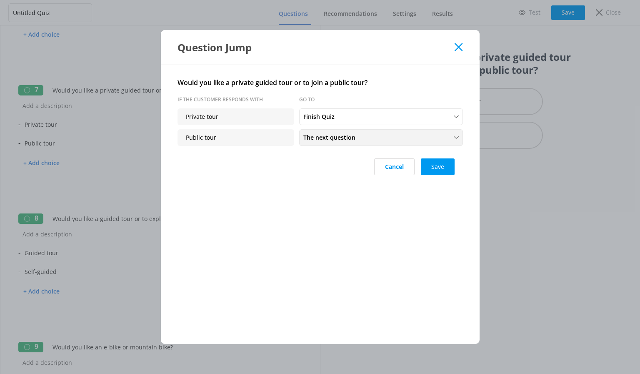
click at [320, 140] on span "The next question" at bounding box center [331, 137] width 57 height 9
click at [329, 119] on div "Finish Quiz" at bounding box center [317, 120] width 26 height 8
click at [429, 165] on button "Save" at bounding box center [438, 166] width 34 height 17
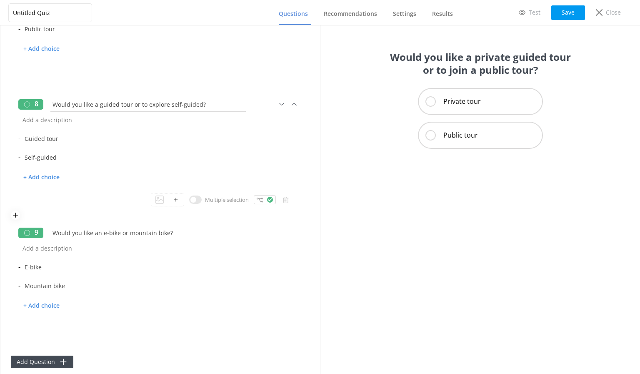
scroll to position [912, 0]
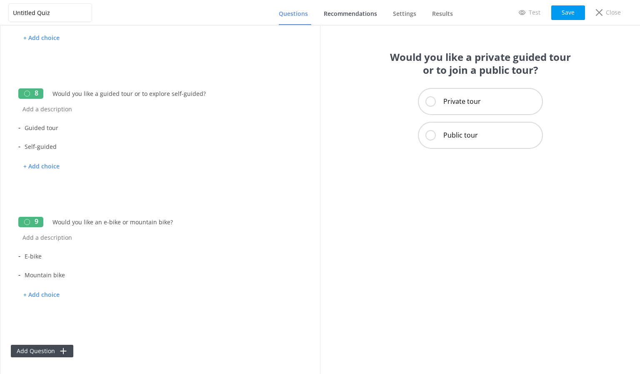
click at [333, 12] on span "Recommendations" at bounding box center [350, 14] width 53 height 8
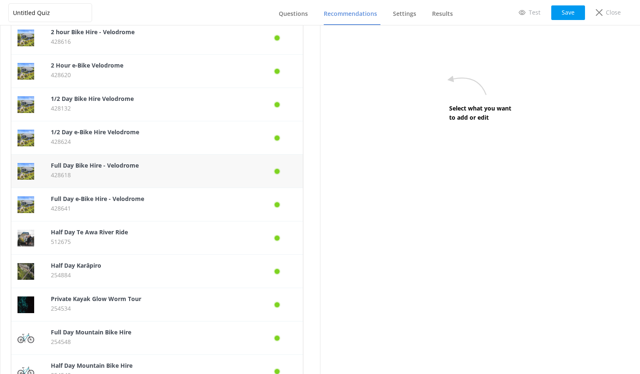
scroll to position [445, 0]
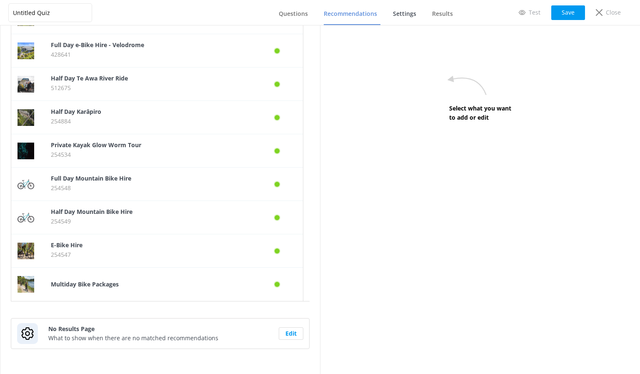
click at [401, 12] on span "Settings" at bounding box center [404, 14] width 23 height 8
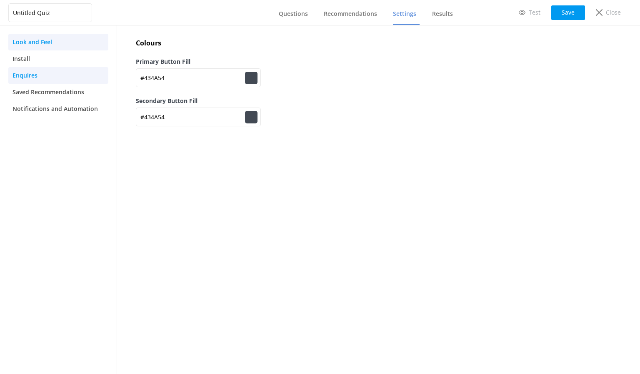
click at [37, 75] on span "Enquires" at bounding box center [24, 75] width 25 height 9
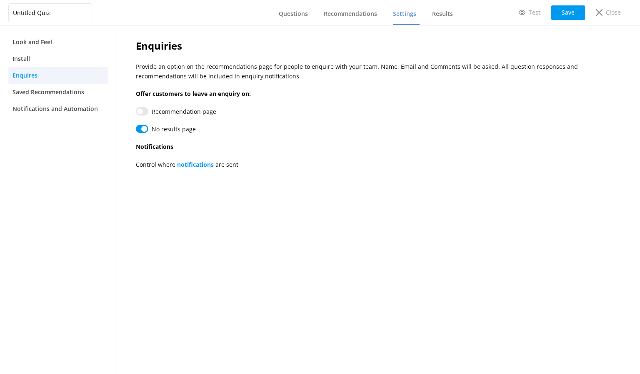
click at [137, 111] on input "Recommendation page" at bounding box center [142, 111] width 12 height 8
drag, startPoint x: 138, startPoint y: 112, endPoint x: 147, endPoint y: 110, distance: 9.8
click at [147, 110] on input "Recommendation page" at bounding box center [142, 111] width 12 height 8
click at [195, 128] on div "No results page" at bounding box center [176, 129] width 48 height 9
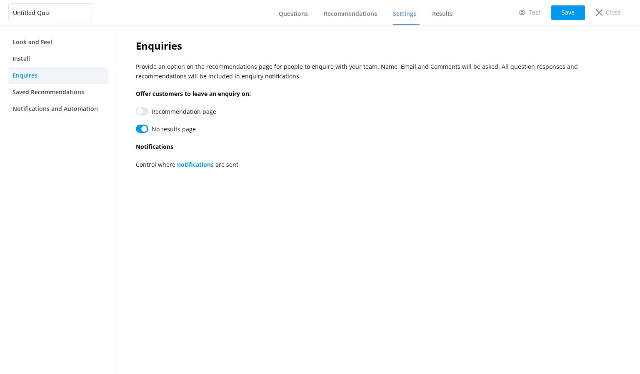
click at [142, 112] on input "Recommendation page" at bounding box center [142, 111] width 12 height 8
checkbox input "false"
click at [143, 128] on input "Recommendation page" at bounding box center [142, 129] width 12 height 8
checkbox input "true"
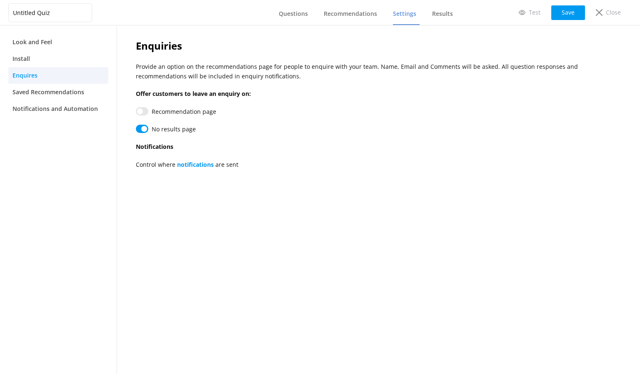
click at [140, 109] on input "Recommendation page" at bounding box center [142, 111] width 12 height 8
checkbox input "false"
click at [143, 131] on input "Recommendation page" at bounding box center [142, 129] width 12 height 8
checkbox input "true"
click at [194, 165] on link "notifications" at bounding box center [195, 164] width 37 height 8
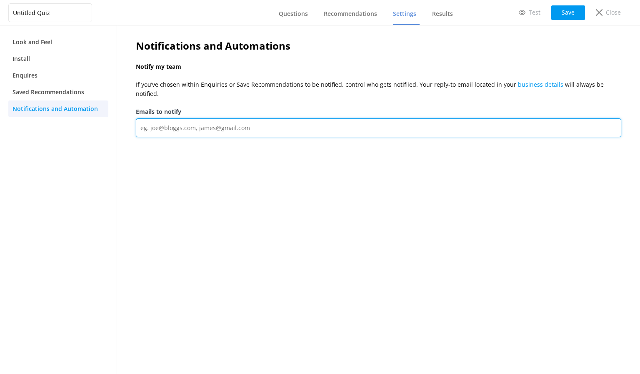
click at [179, 118] on input "Emails to notify" at bounding box center [378, 127] width 485 height 19
type input "[EMAIL_ADDRESS][DOMAIN_NAME]"
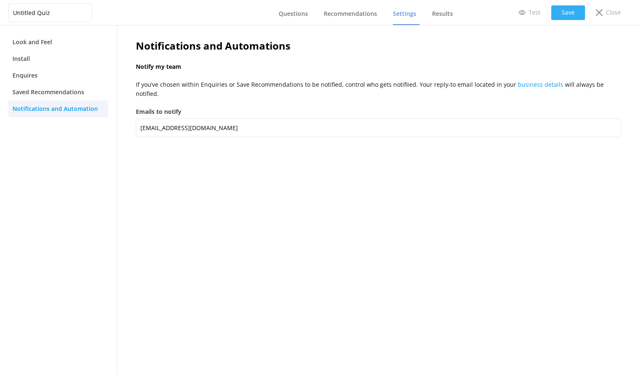
click at [562, 10] on button "Save" at bounding box center [568, 12] width 34 height 15
click at [54, 82] on link "Enquires" at bounding box center [58, 75] width 100 height 17
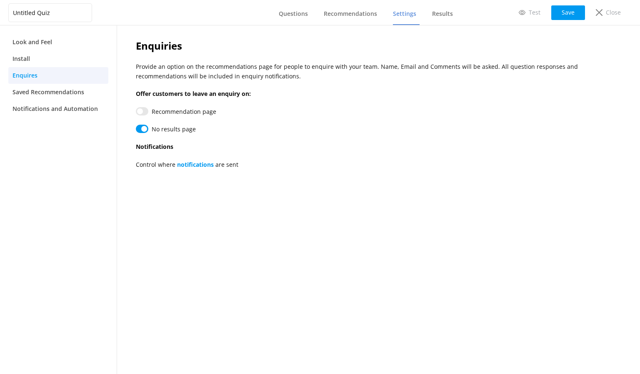
click at [140, 110] on input "Recommendation page" at bounding box center [142, 111] width 12 height 8
checkbox input "false"
click at [76, 90] on span "Saved Recommendations" at bounding box center [48, 91] width 72 height 9
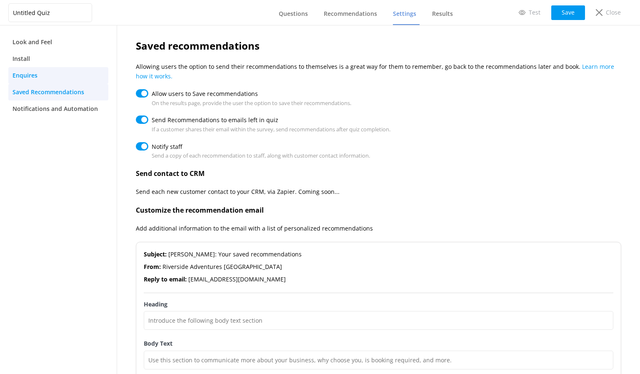
click at [74, 77] on link "Enquires" at bounding box center [58, 75] width 100 height 17
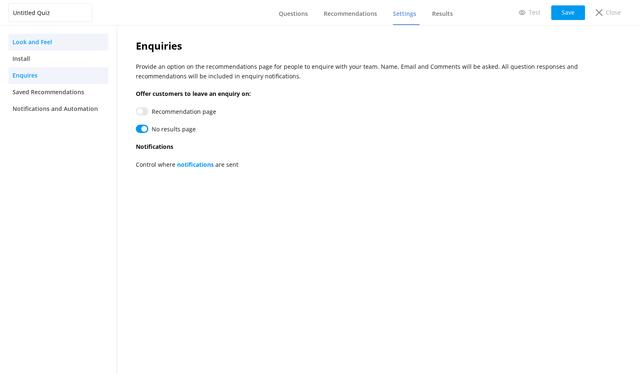
click at [70, 41] on link "Look and Feel" at bounding box center [58, 42] width 100 height 17
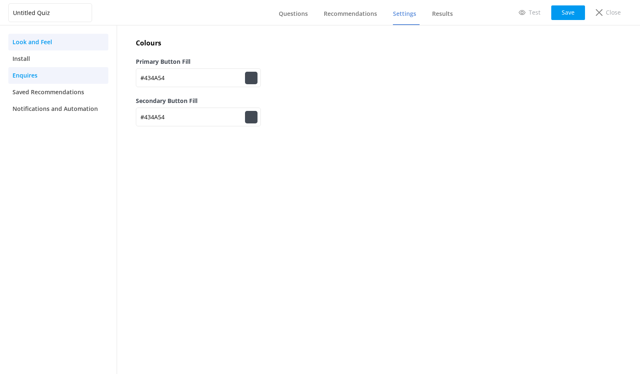
type input "#434a54"
click at [49, 72] on link "Enquires" at bounding box center [58, 75] width 100 height 17
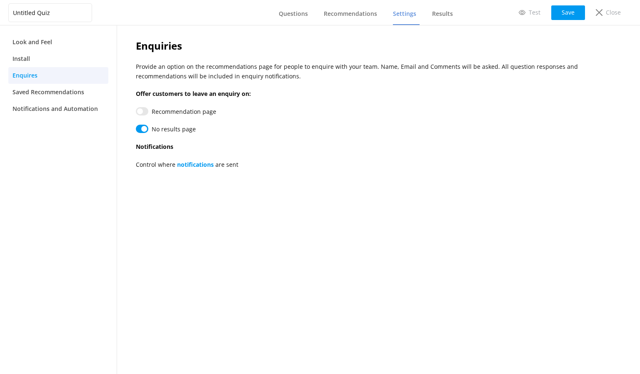
click at [142, 112] on input "Recommendation page" at bounding box center [142, 111] width 12 height 8
checkbox input "false"
click at [180, 165] on link "notifications" at bounding box center [195, 164] width 37 height 8
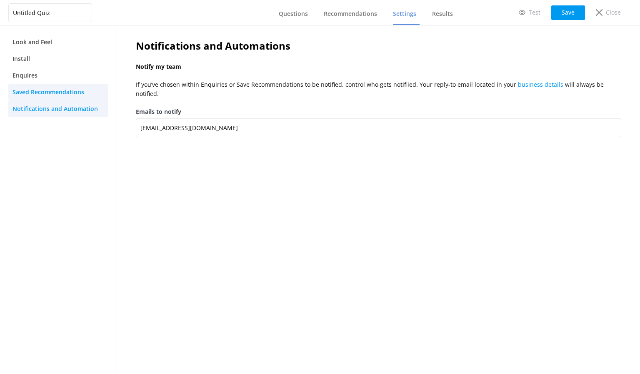
click at [79, 94] on span "Saved Recommendations" at bounding box center [48, 91] width 72 height 9
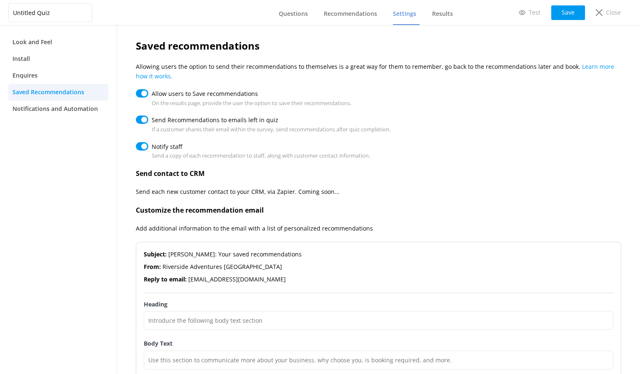
click at [43, 194] on nav "Look and Feel Install Enquires Saved Recommendations Notifications and Automati…" at bounding box center [58, 199] width 117 height 348
click at [41, 68] on link "Enquires" at bounding box center [58, 75] width 100 height 17
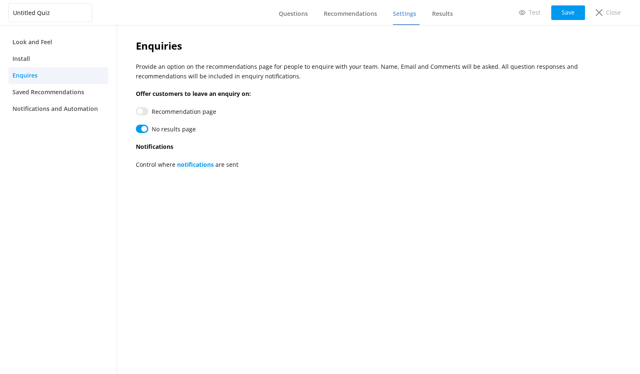
click at [140, 110] on input "Recommendation page" at bounding box center [142, 111] width 12 height 8
checkbox input "false"
click at [66, 57] on link "Install" at bounding box center [58, 58] width 100 height 17
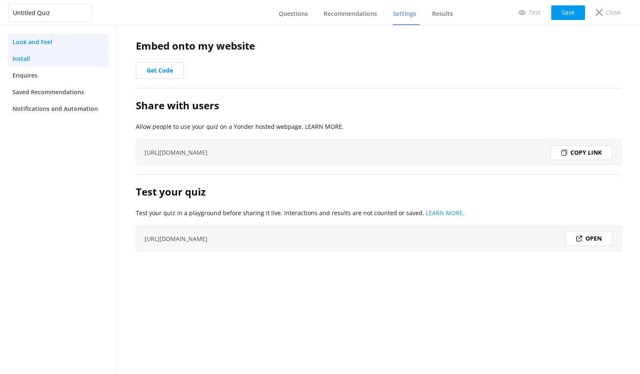
click at [58, 47] on link "Look and Feel" at bounding box center [58, 42] width 100 height 17
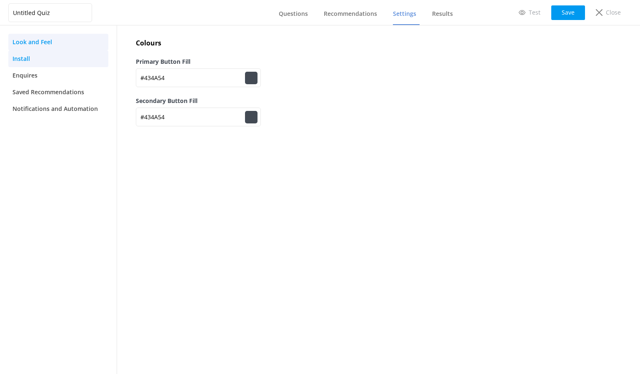
click at [59, 52] on link "Install" at bounding box center [58, 58] width 100 height 17
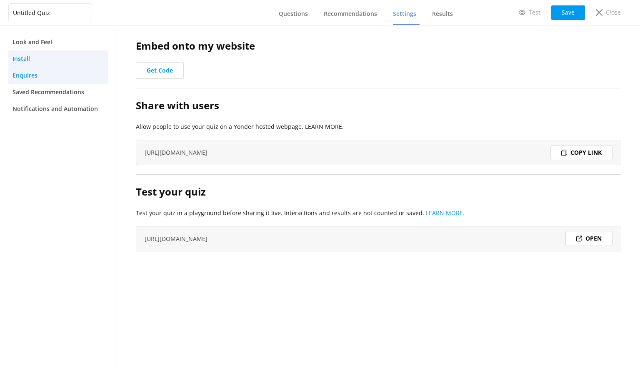
click at [53, 73] on link "Enquires" at bounding box center [58, 75] width 100 height 17
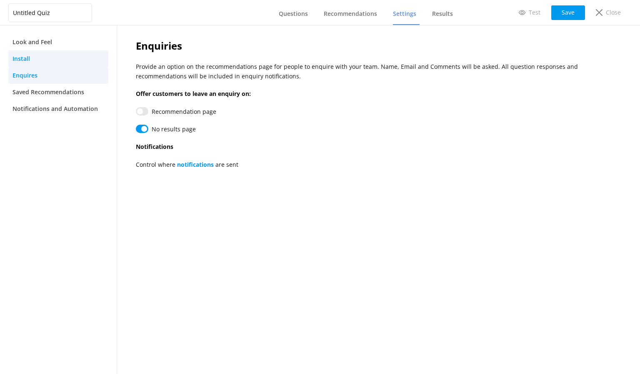
click at [38, 62] on link "Install" at bounding box center [58, 58] width 100 height 17
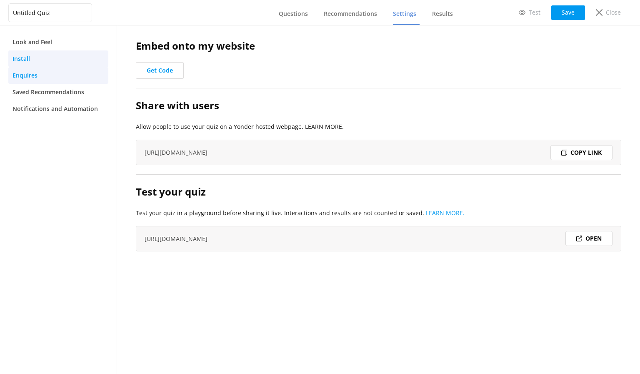
click at [40, 75] on link "Enquires" at bounding box center [58, 75] width 100 height 17
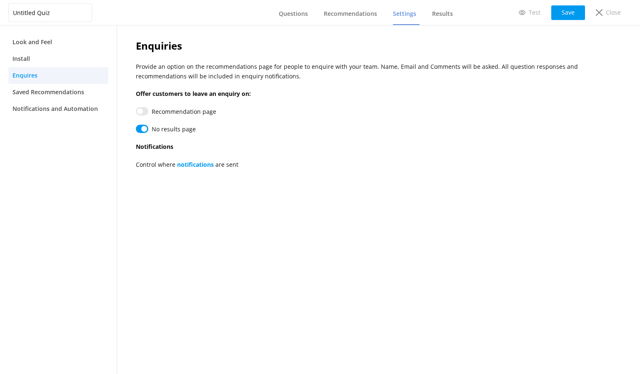
click at [142, 109] on input "Recommendation page" at bounding box center [142, 111] width 12 height 8
checkbox input "false"
click at [50, 59] on link "Install" at bounding box center [58, 58] width 100 height 17
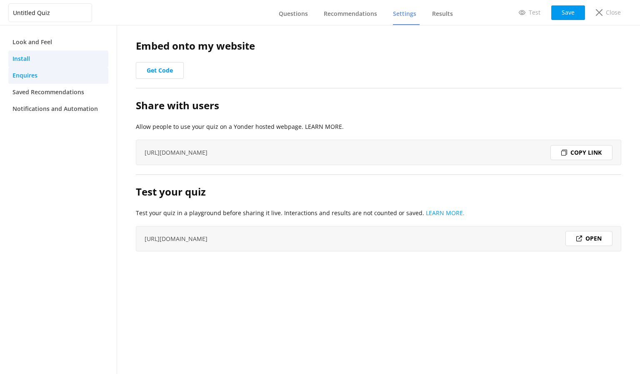
click at [50, 77] on link "Enquires" at bounding box center [58, 75] width 100 height 17
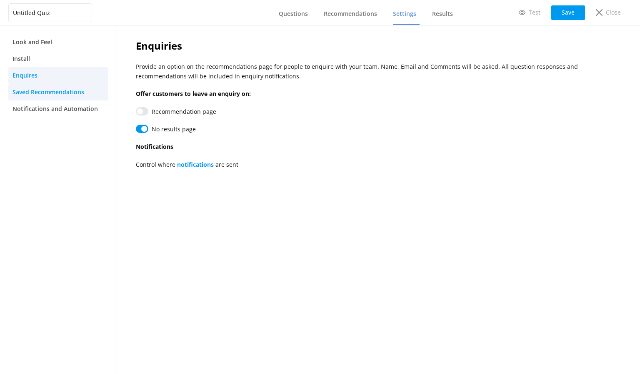
click at [52, 92] on span "Saved Recommendations" at bounding box center [48, 91] width 72 height 9
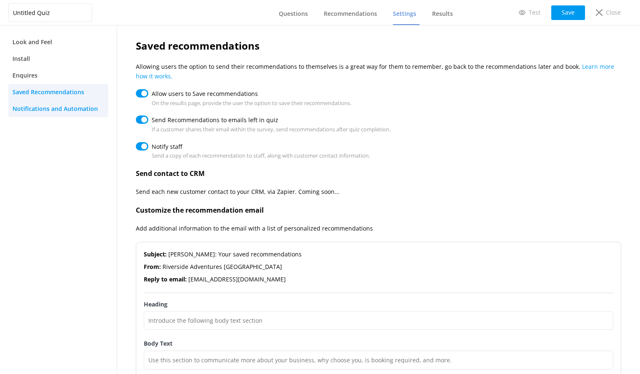
click at [53, 103] on link "Notifications and Automation" at bounding box center [58, 108] width 100 height 17
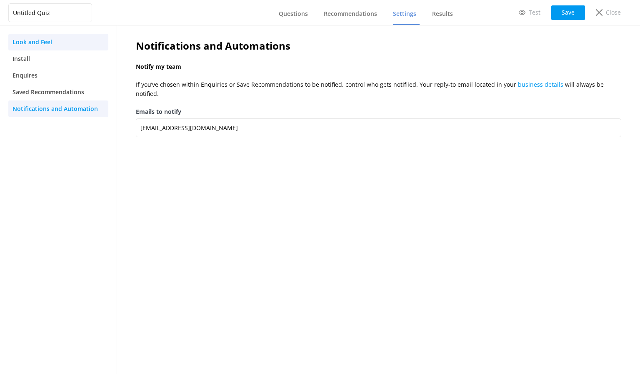
click at [44, 42] on span "Look and Feel" at bounding box center [32, 41] width 40 height 9
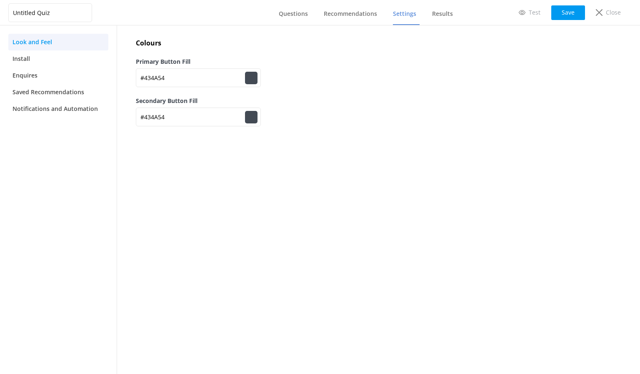
type input "#434a54"
